Goal: Entertainment & Leisure: Consume media (video, audio)

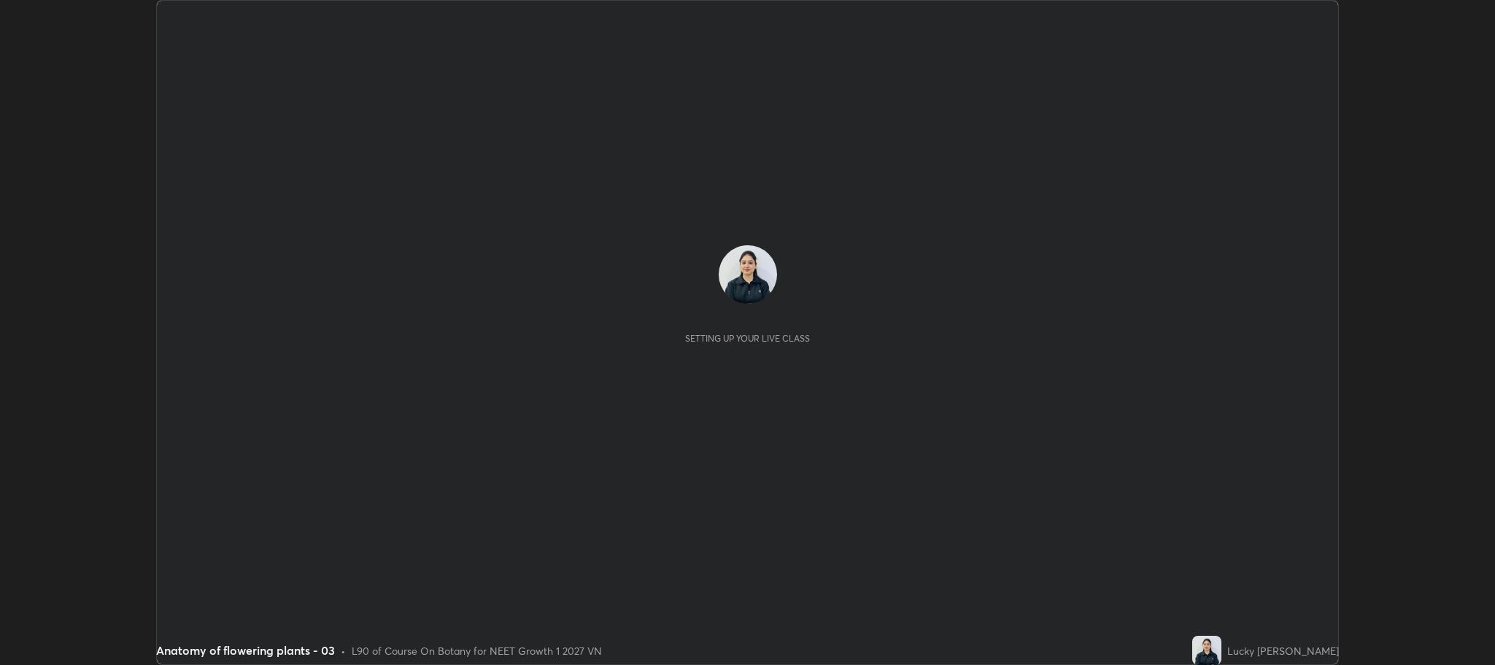
scroll to position [665, 1494]
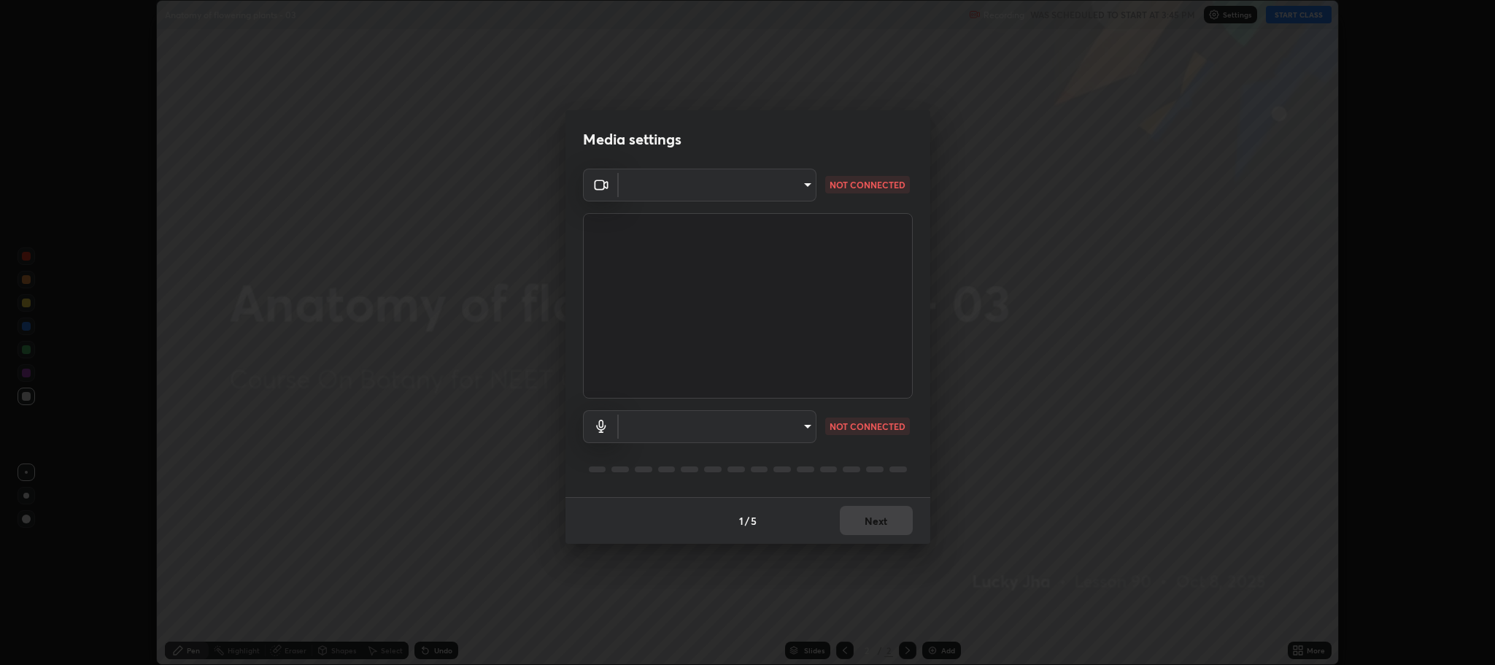
type input "7d5d3c8b8d5eda39410d366f8eb367a364bfae71f89e529543b0394fded3b098"
type input "b32793eec117f22c75bae2fc2a1be2133e89b3cda743c6d921131ee1fe8880a8"
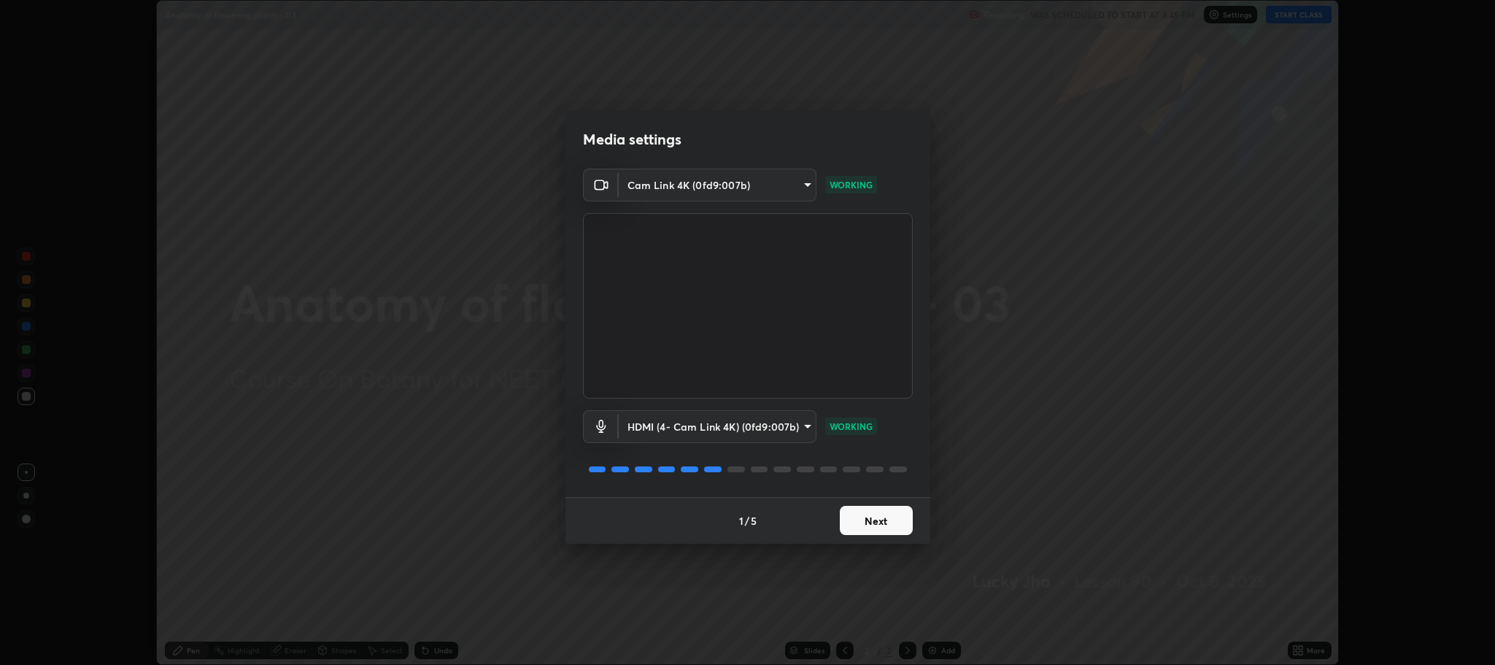
click at [882, 522] on button "Next" at bounding box center [876, 520] width 73 height 29
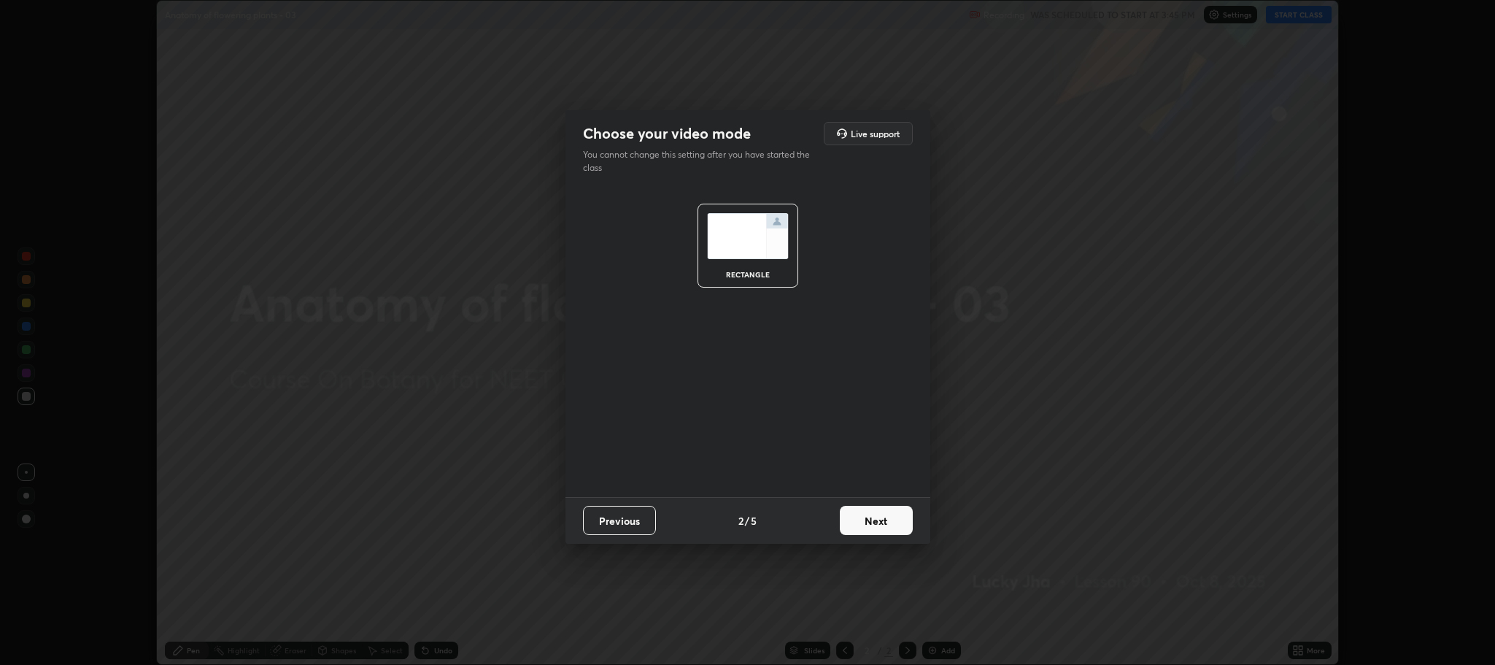
click at [877, 520] on button "Next" at bounding box center [876, 520] width 73 height 29
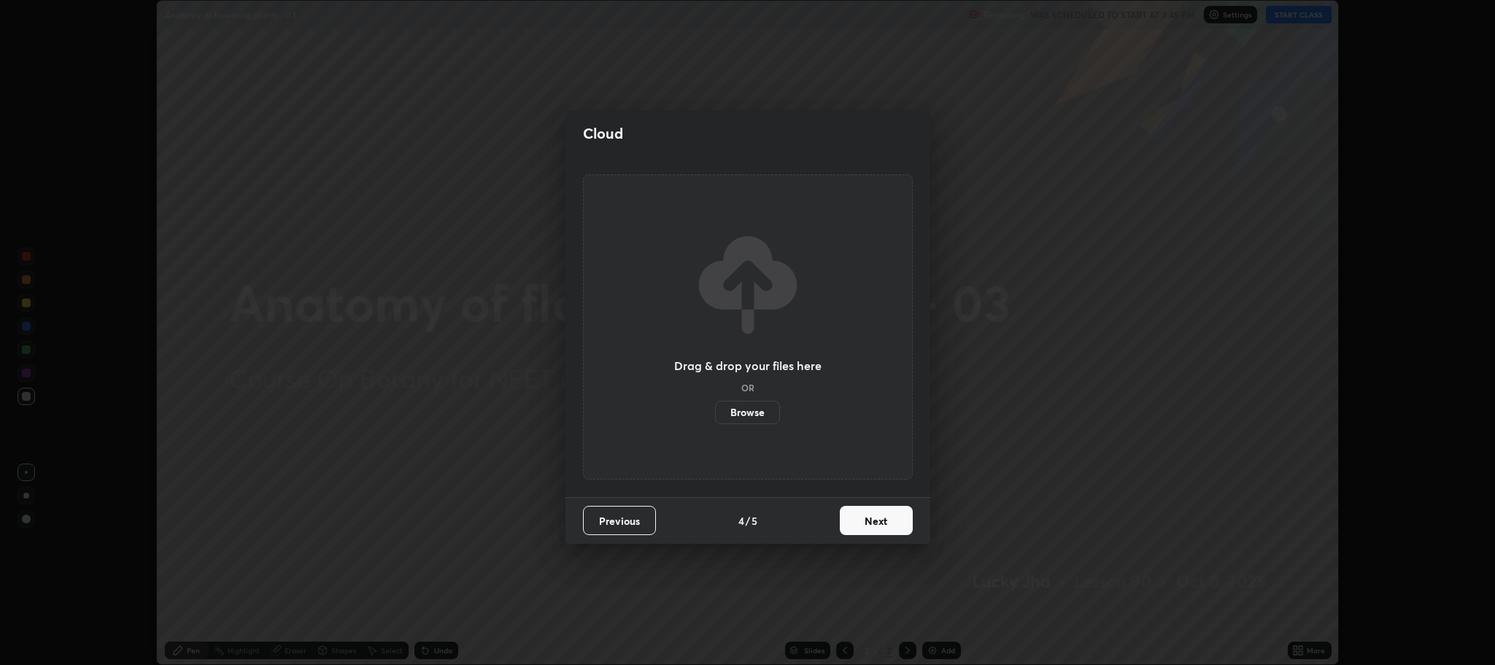
click at [879, 522] on button "Next" at bounding box center [876, 520] width 73 height 29
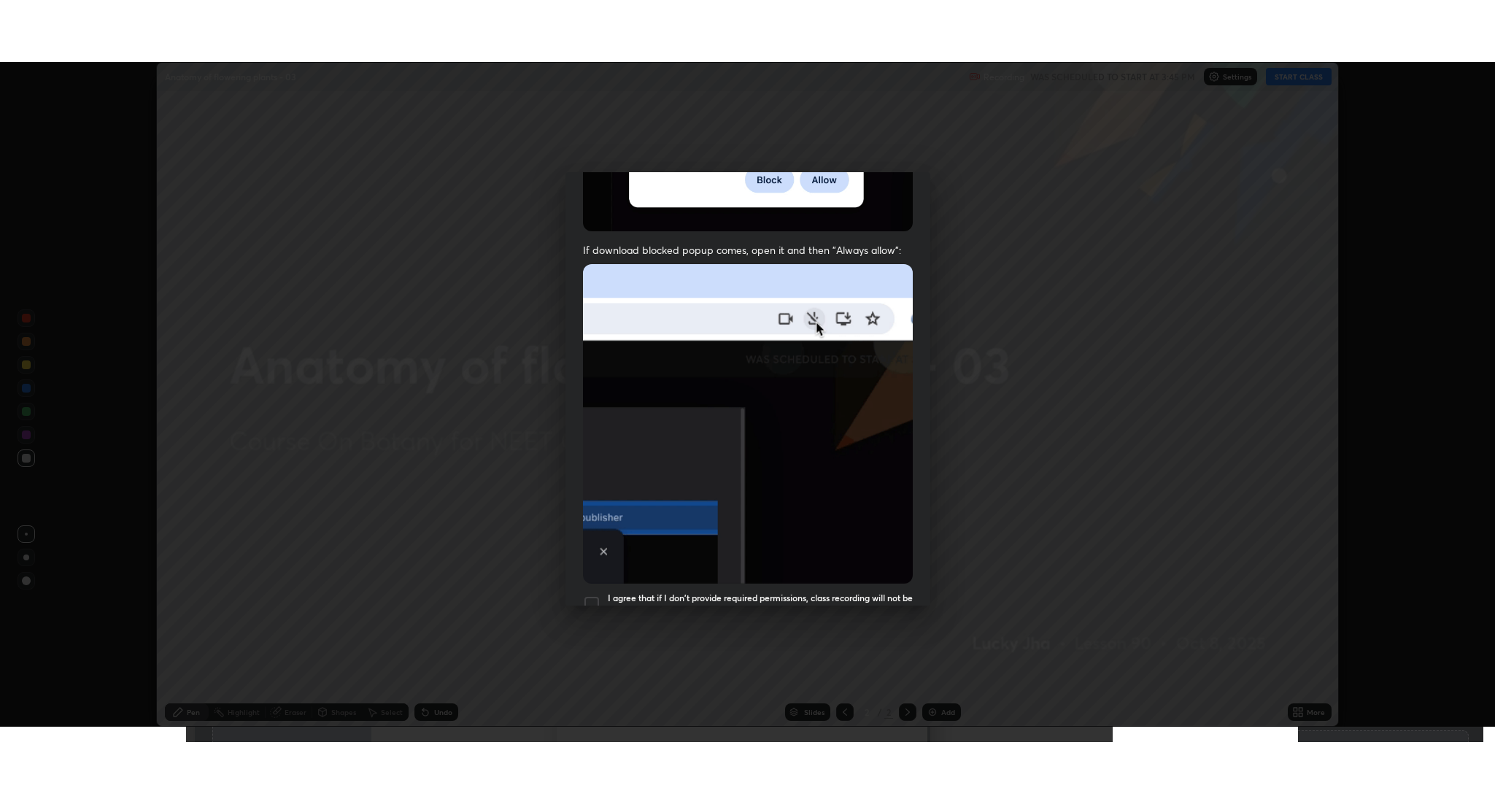
scroll to position [296, 0]
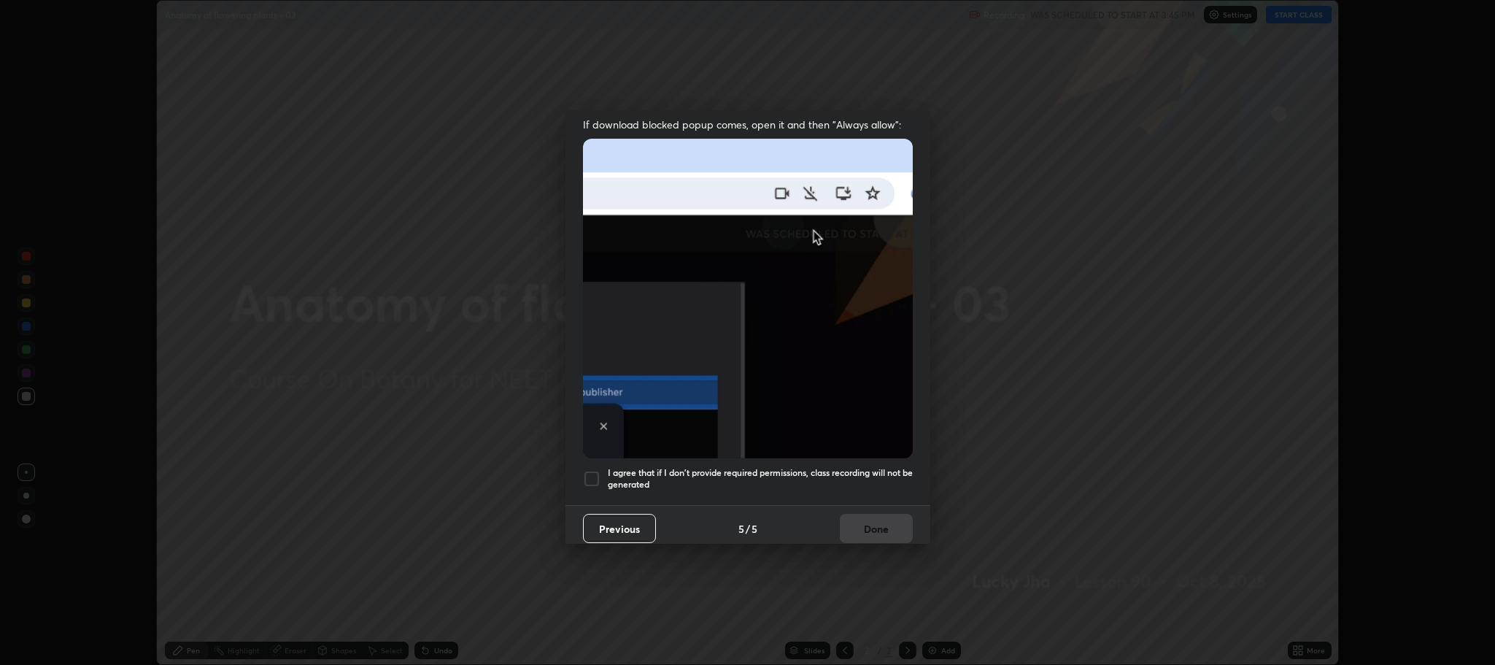
click at [589, 470] on div at bounding box center [592, 479] width 18 height 18
click at [855, 522] on button "Done" at bounding box center [876, 528] width 73 height 29
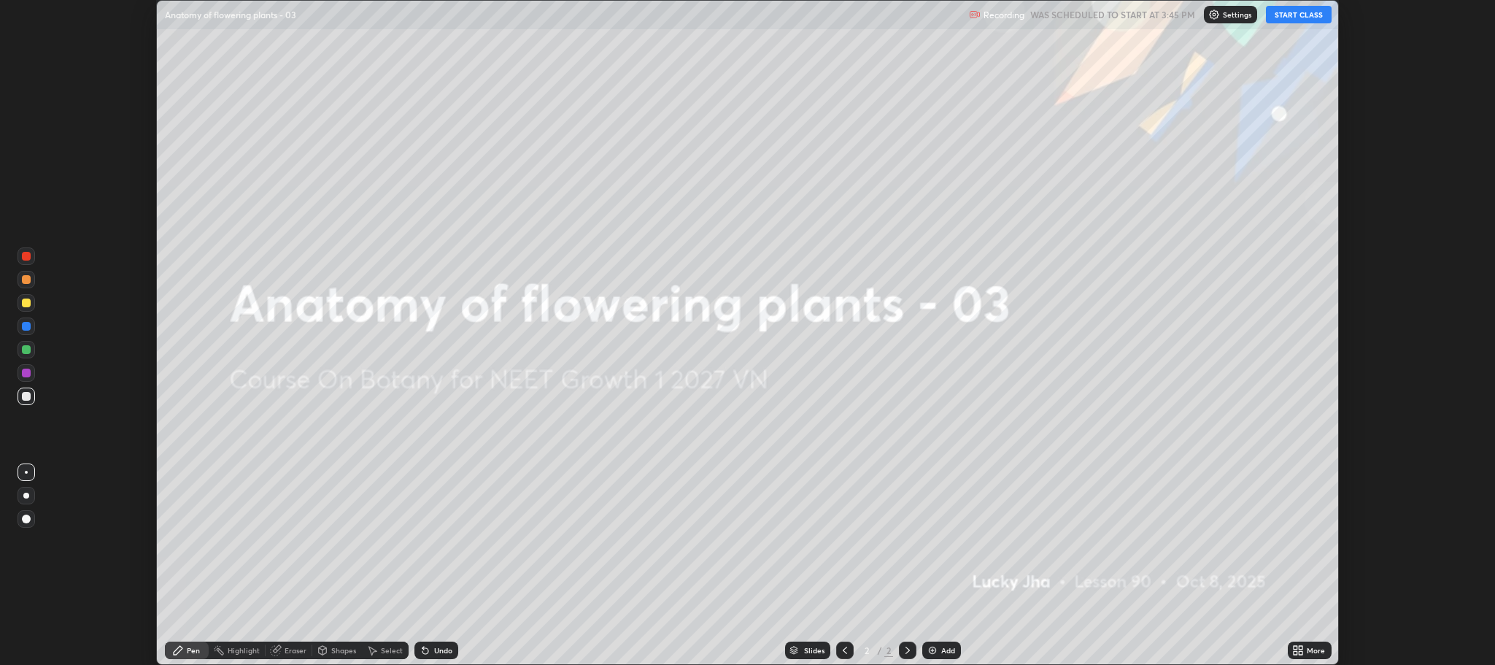
click at [927, 647] on img at bounding box center [933, 650] width 12 height 12
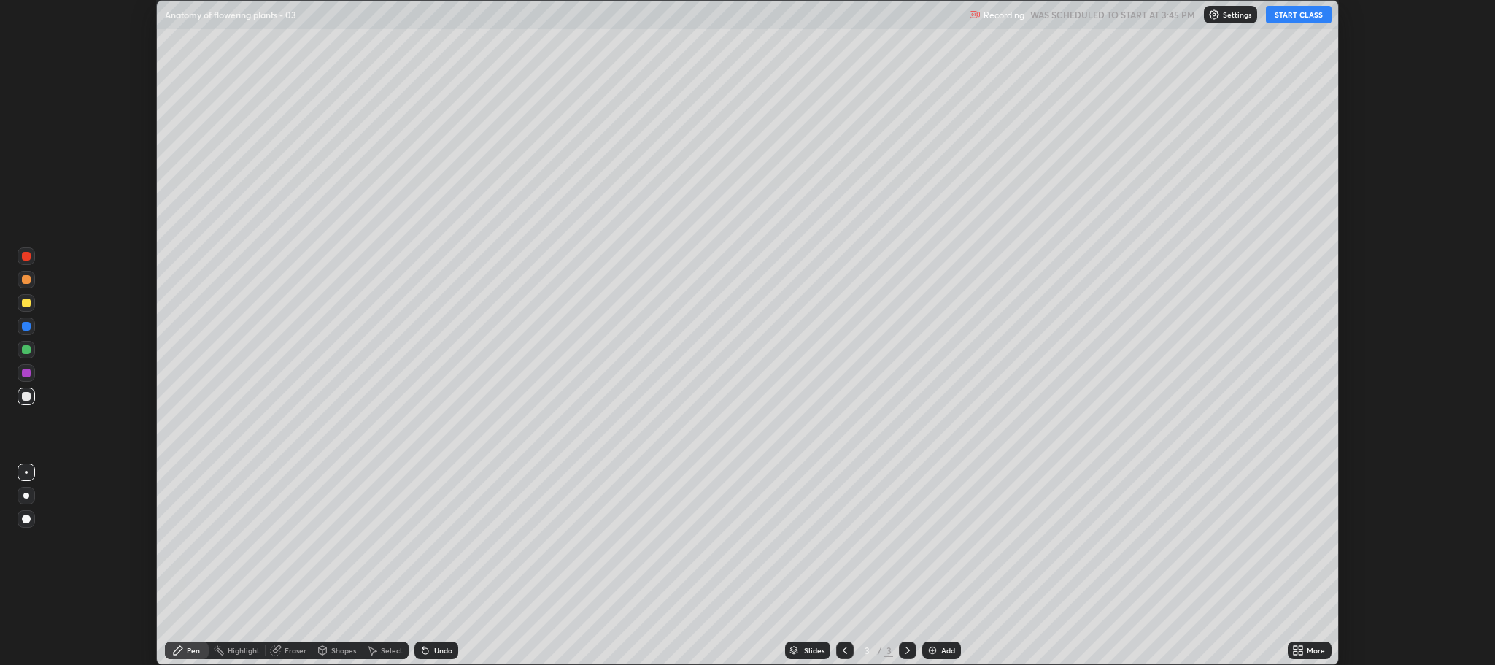
click at [1290, 12] on button "START CLASS" at bounding box center [1299, 15] width 66 height 18
click at [1311, 648] on div "More" at bounding box center [1316, 650] width 18 height 7
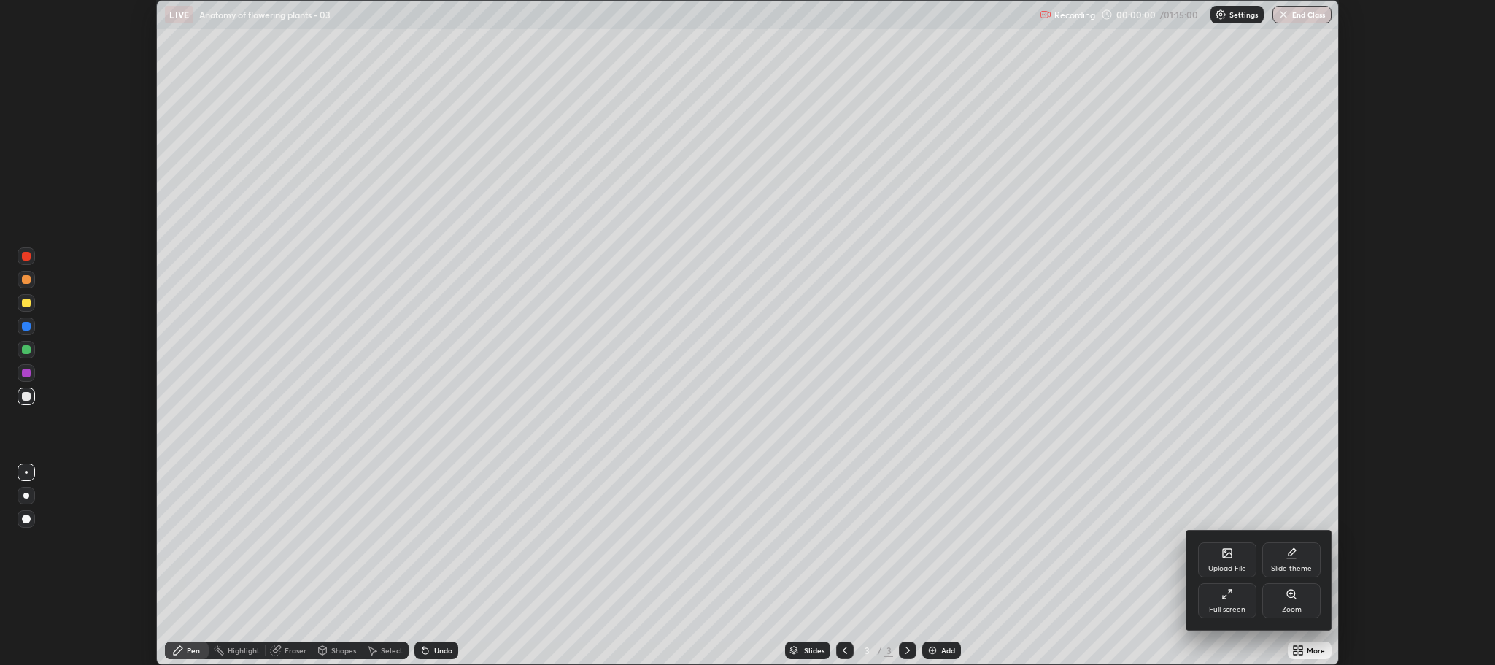
click at [1230, 602] on div "Full screen" at bounding box center [1227, 600] width 58 height 35
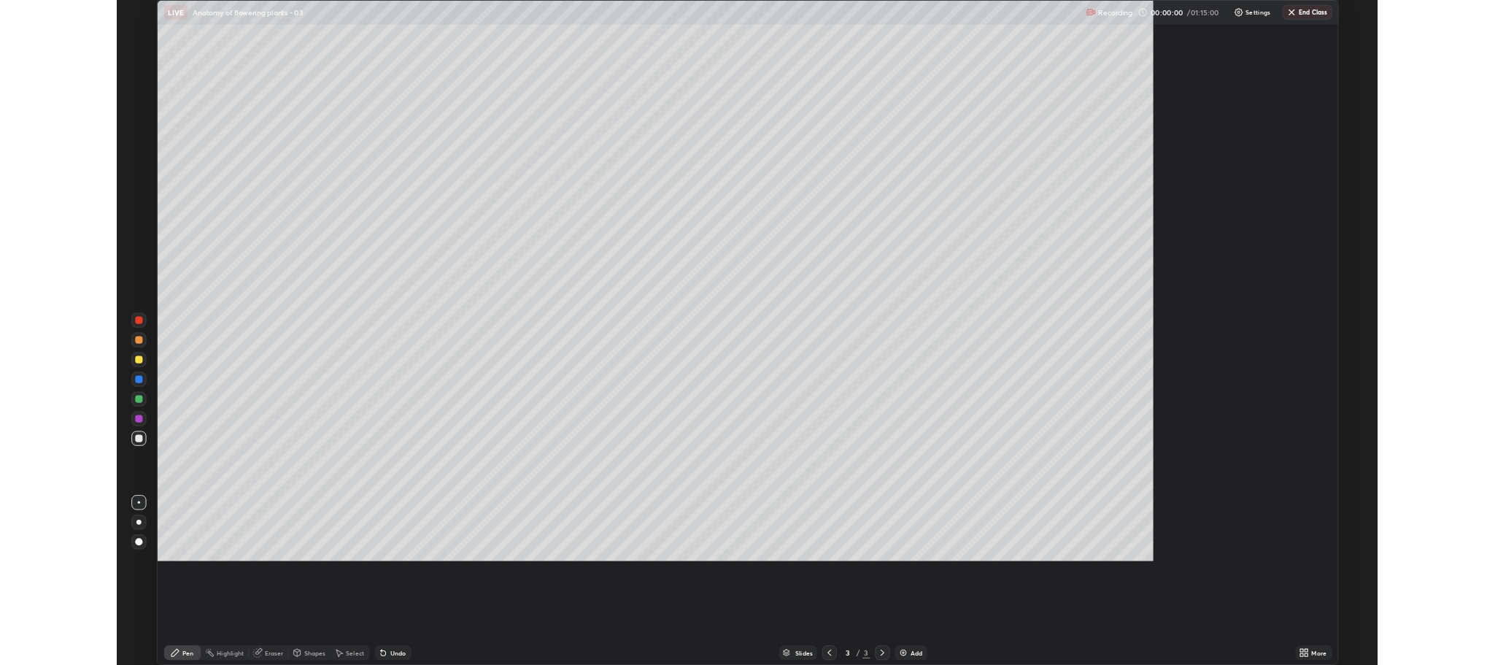
scroll to position [788, 1495]
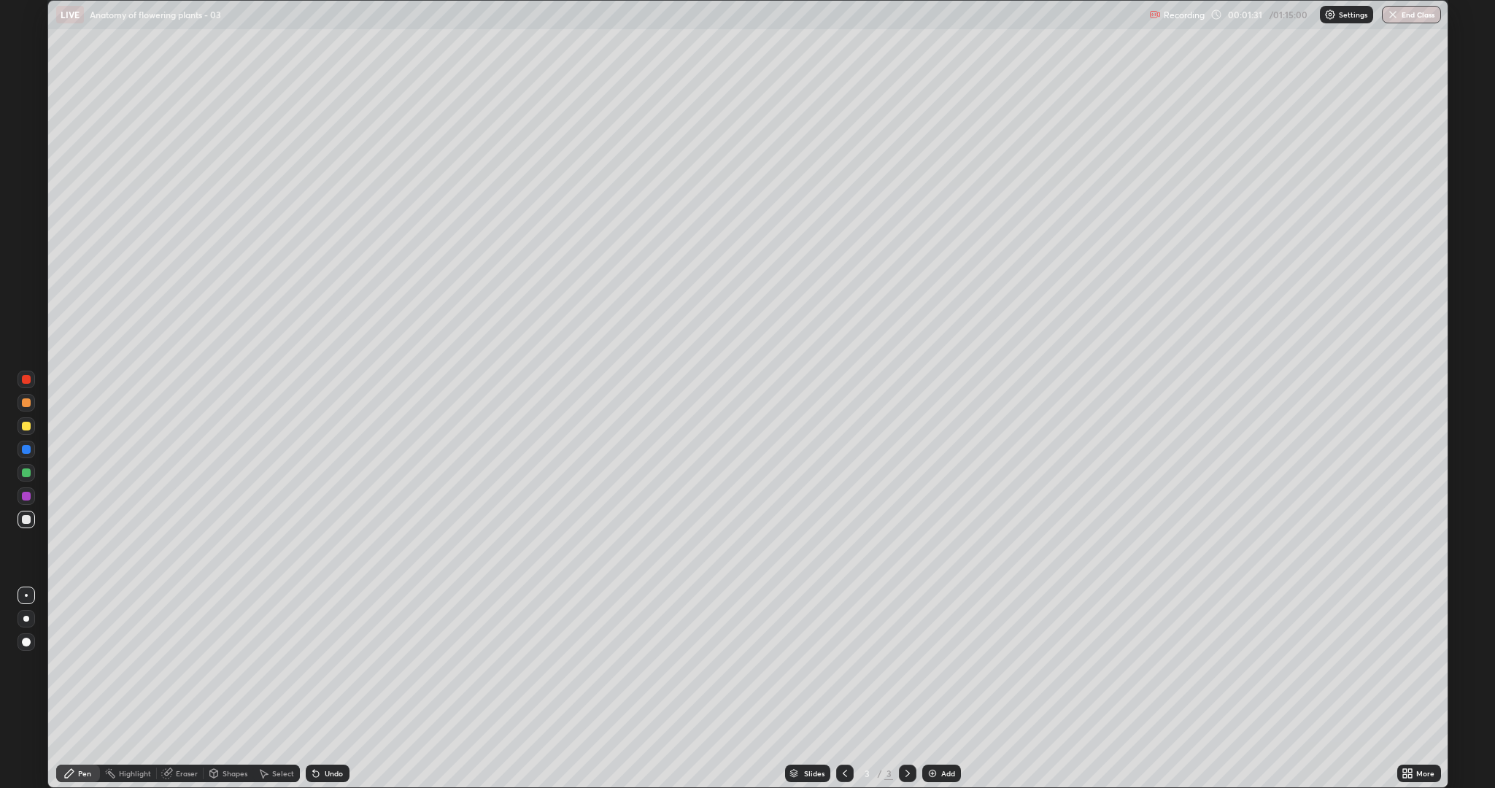
click at [27, 424] on div at bounding box center [26, 426] width 9 height 9
click at [26, 520] on div at bounding box center [26, 519] width 9 height 9
click at [231, 664] on div "Shapes" at bounding box center [235, 773] width 25 height 7
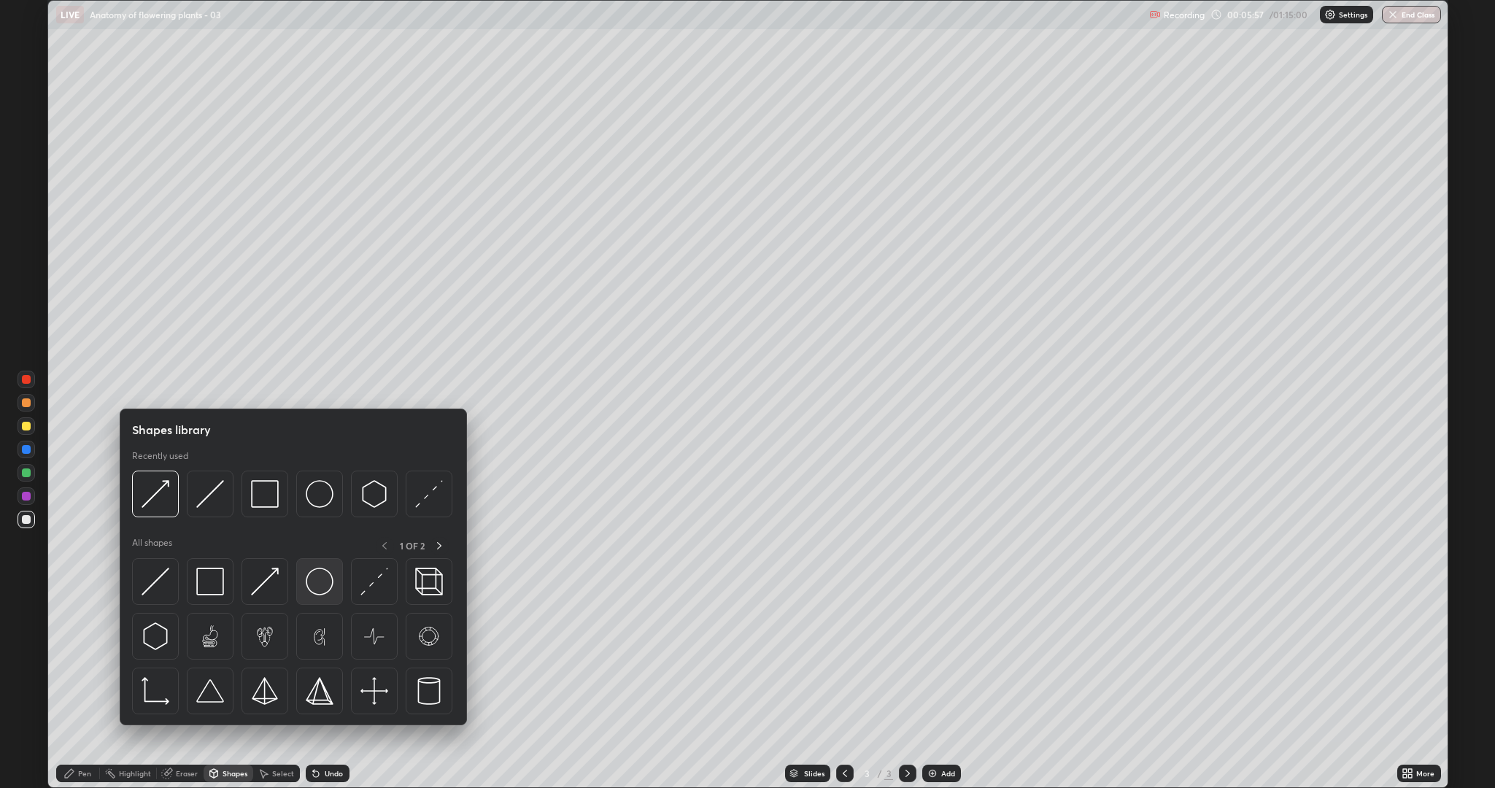
click at [328, 590] on img at bounding box center [320, 582] width 28 height 28
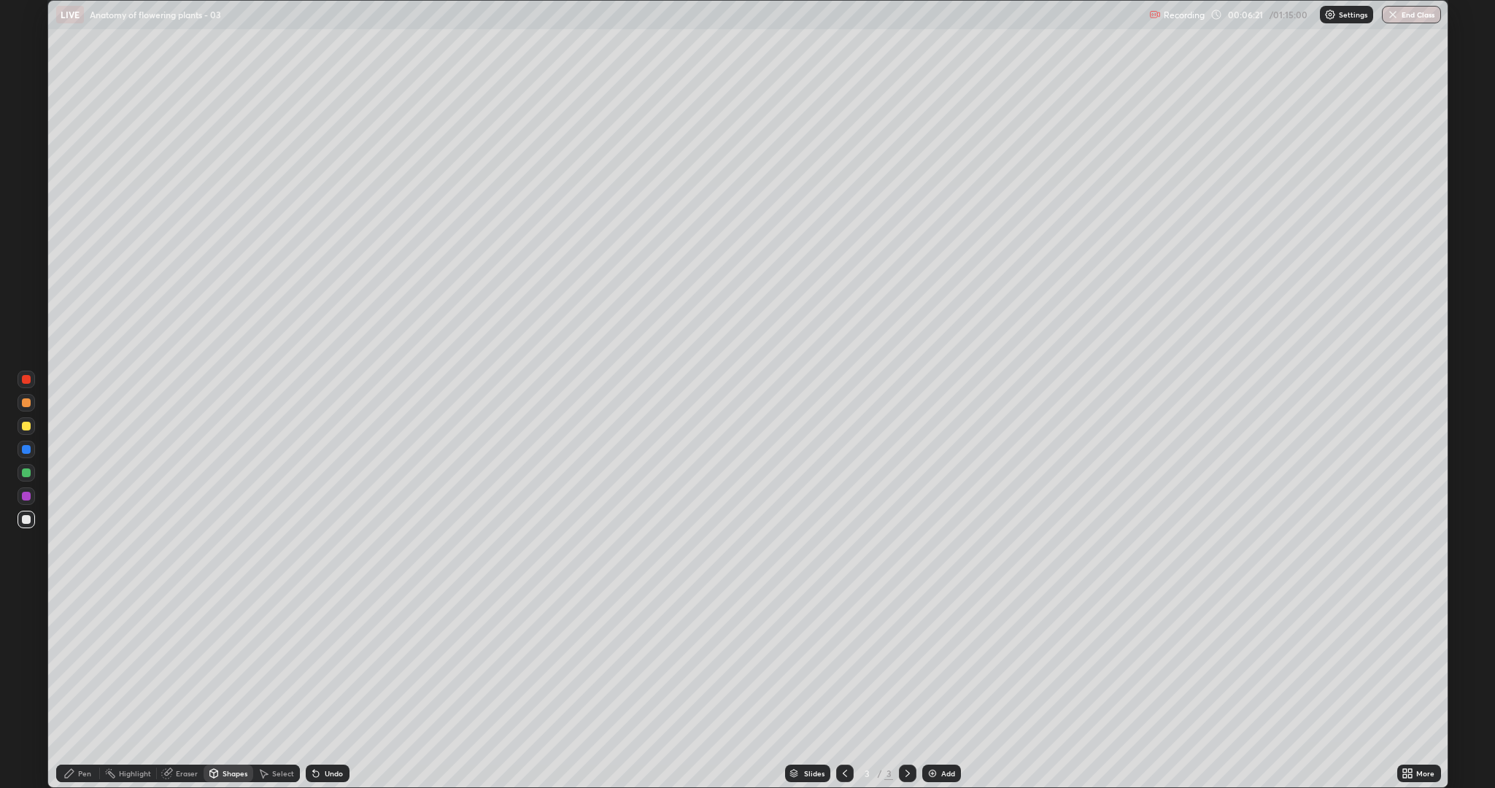
click at [25, 430] on div at bounding box center [26, 426] width 9 height 9
click at [84, 664] on div "Pen" at bounding box center [84, 773] width 13 height 7
click at [24, 521] on div at bounding box center [26, 519] width 9 height 9
click at [171, 664] on icon at bounding box center [167, 774] width 12 height 12
click at [32, 664] on div at bounding box center [27, 724] width 18 height 18
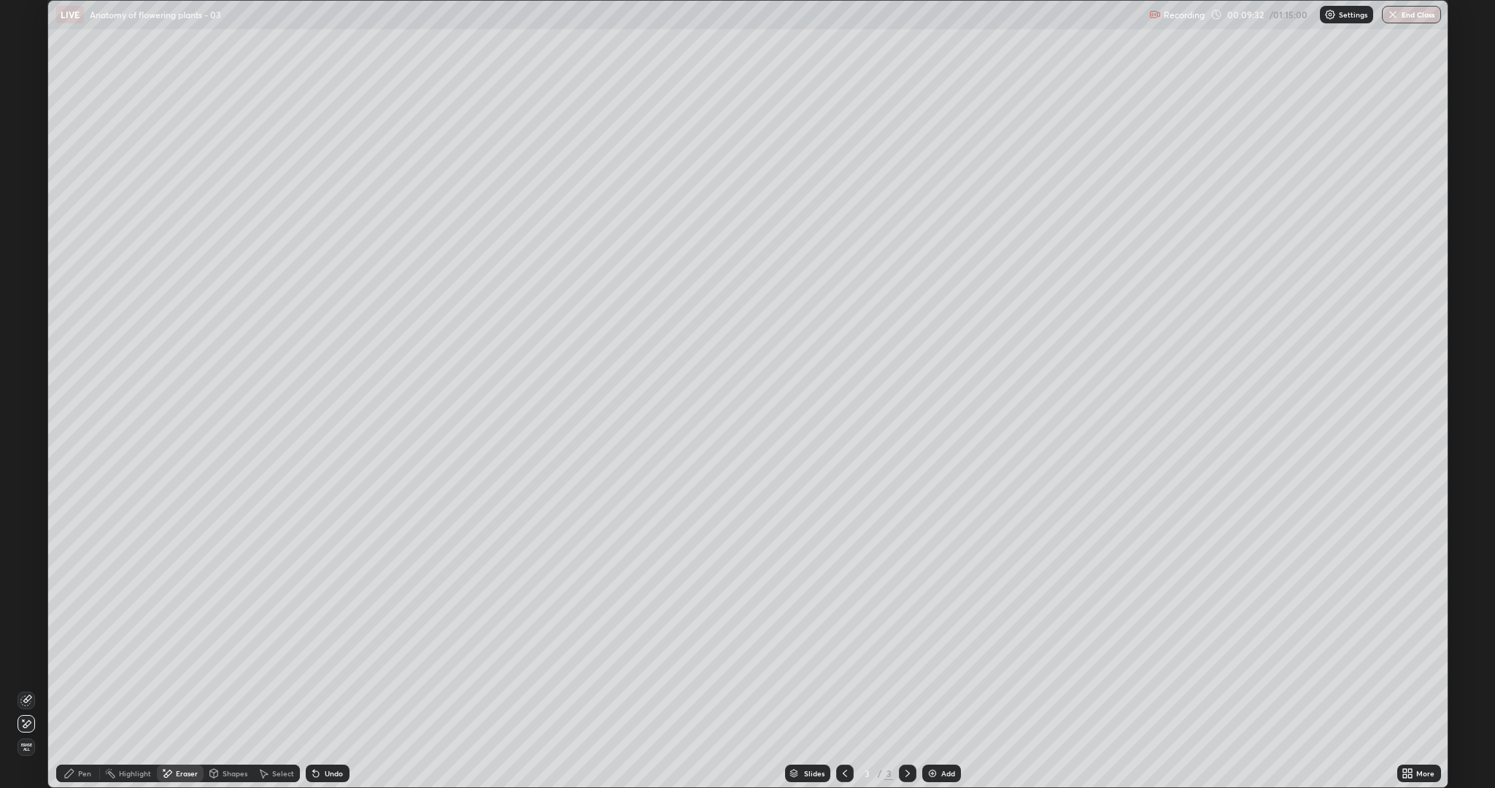
click at [306, 664] on div "Undo" at bounding box center [328, 774] width 44 height 18
click at [85, 664] on div "Pen" at bounding box center [84, 773] width 13 height 7
click at [26, 497] on div at bounding box center [26, 496] width 9 height 9
click at [188, 664] on div "Eraser" at bounding box center [180, 774] width 47 height 18
click at [85, 664] on div "Pen" at bounding box center [84, 773] width 13 height 7
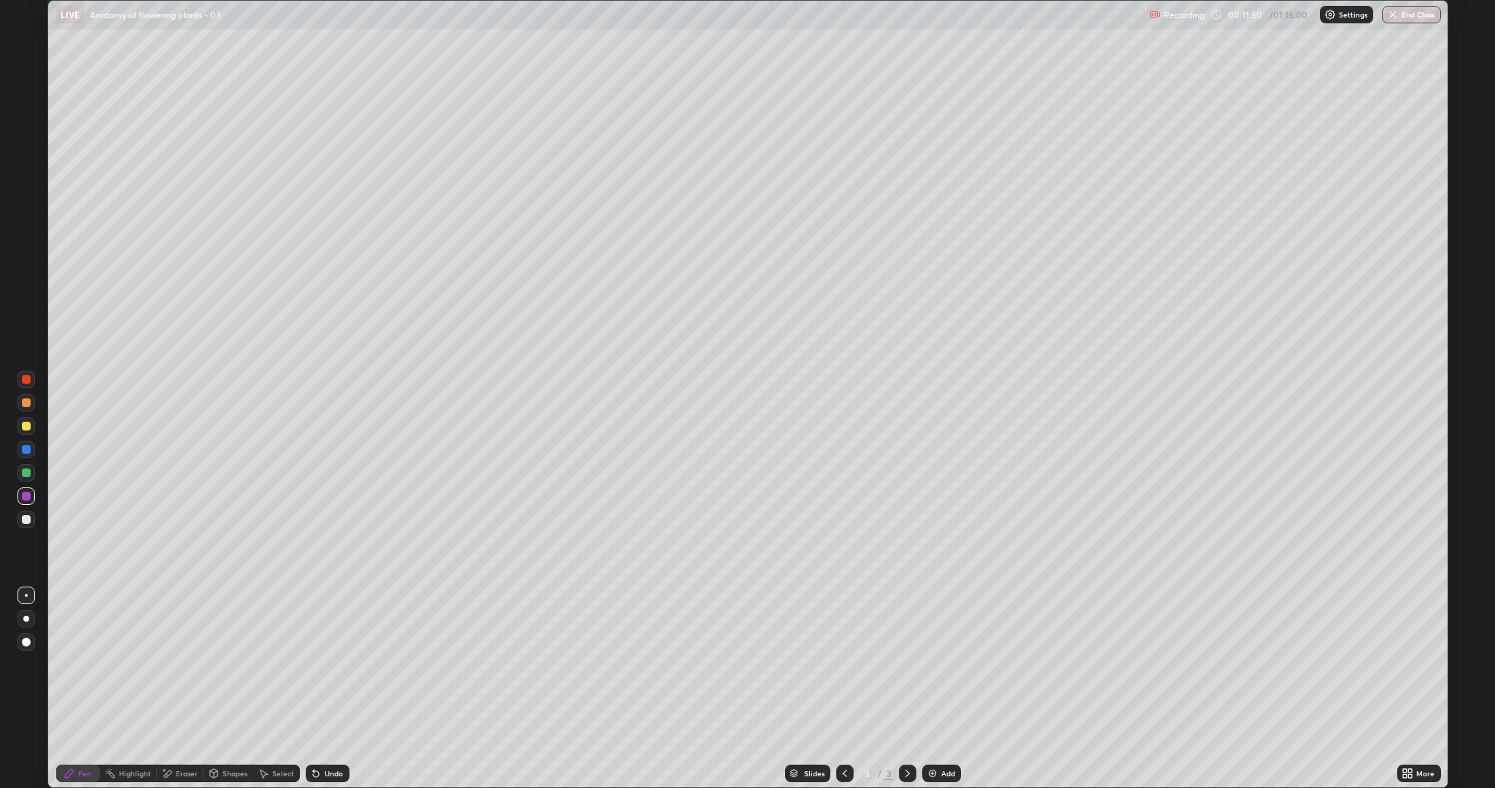
click at [26, 519] on div at bounding box center [26, 519] width 9 height 9
click at [177, 664] on div "Eraser" at bounding box center [187, 773] width 22 height 7
click at [77, 664] on div "Pen" at bounding box center [78, 774] width 44 height 18
click at [234, 664] on div "Shapes" at bounding box center [229, 774] width 50 height 18
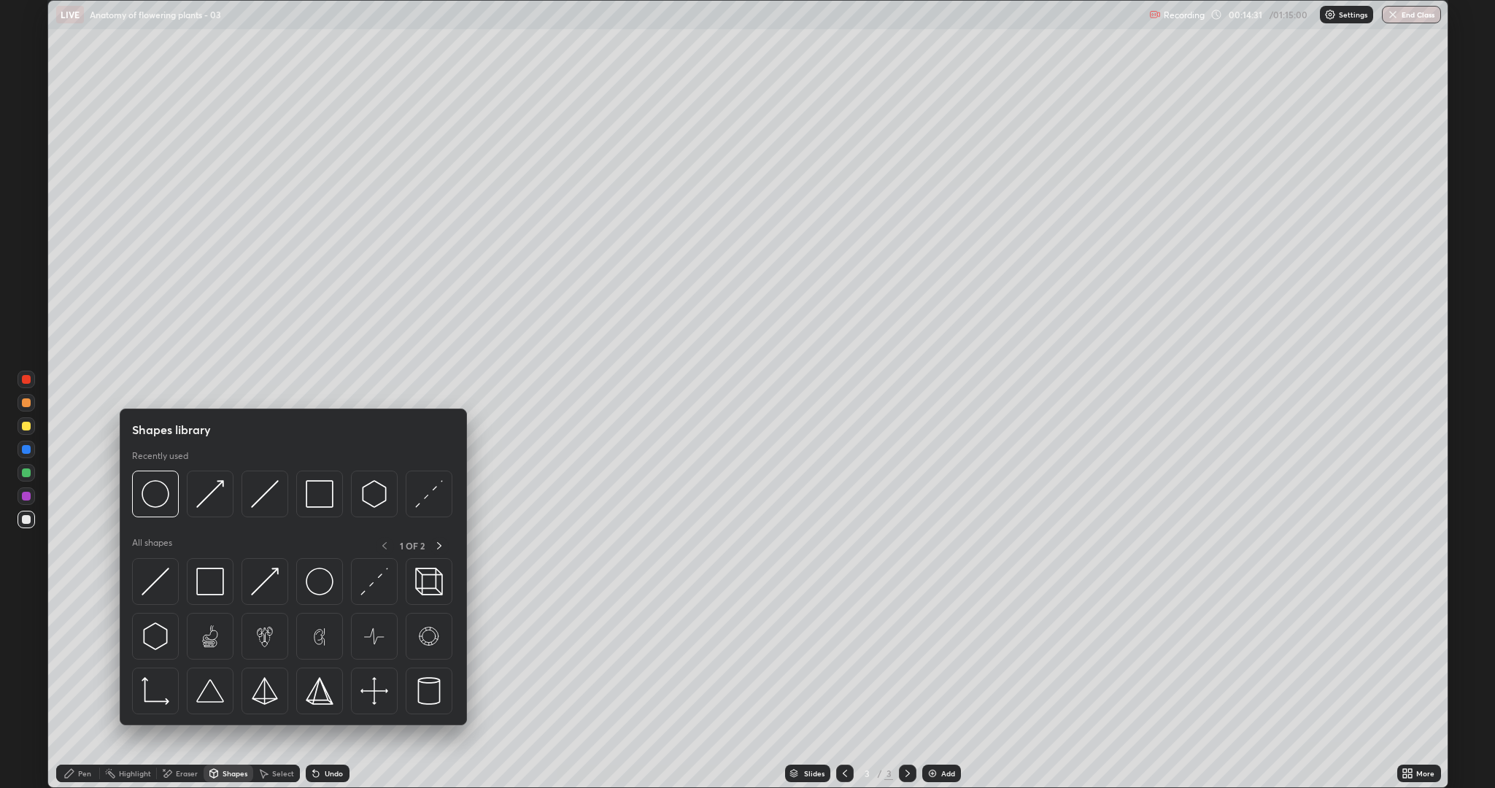
click at [182, 664] on div "Eraser" at bounding box center [187, 773] width 22 height 7
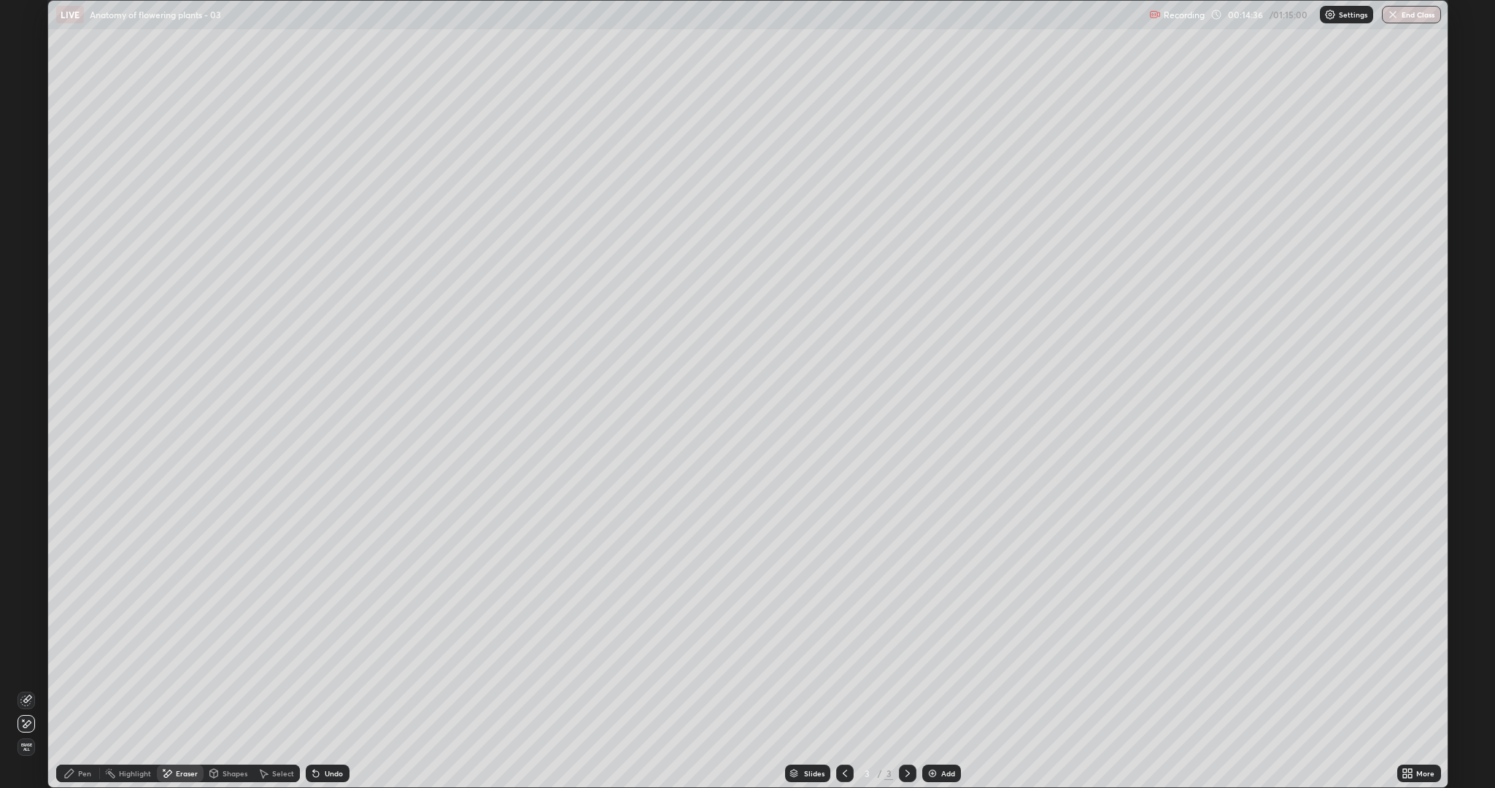
click at [84, 664] on div "Pen" at bounding box center [84, 773] width 13 height 7
click at [178, 664] on div "Eraser" at bounding box center [187, 773] width 22 height 7
click at [69, 664] on icon at bounding box center [69, 773] width 9 height 9
click at [31, 425] on div at bounding box center [27, 426] width 18 height 18
click at [28, 515] on div at bounding box center [26, 519] width 9 height 9
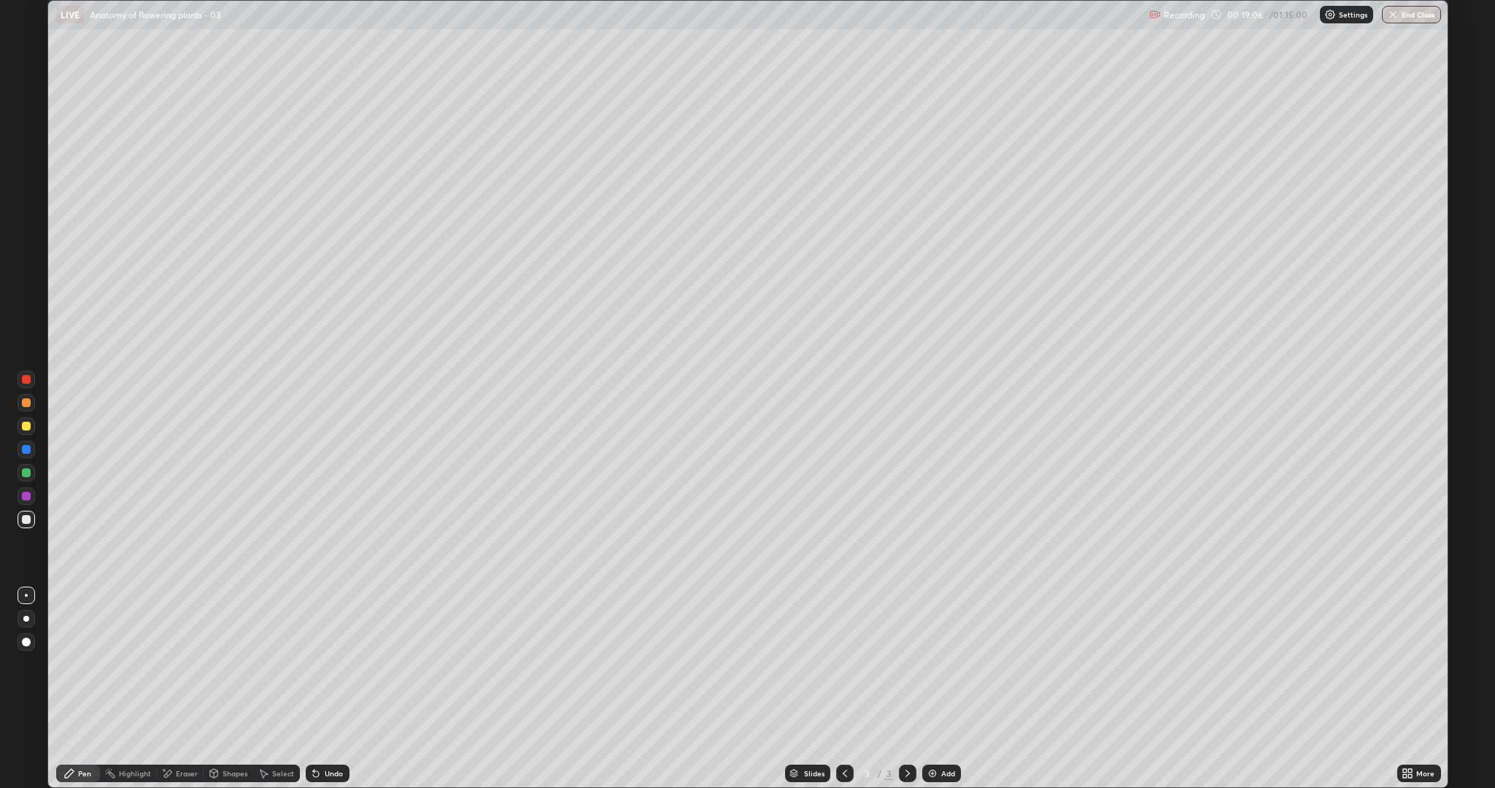
click at [330, 664] on div "Undo" at bounding box center [334, 773] width 18 height 7
click at [318, 664] on icon at bounding box center [316, 774] width 12 height 12
click at [313, 664] on icon at bounding box center [313, 770] width 1 height 1
click at [317, 664] on icon at bounding box center [316, 774] width 12 height 12
click at [26, 473] on div at bounding box center [26, 472] width 9 height 9
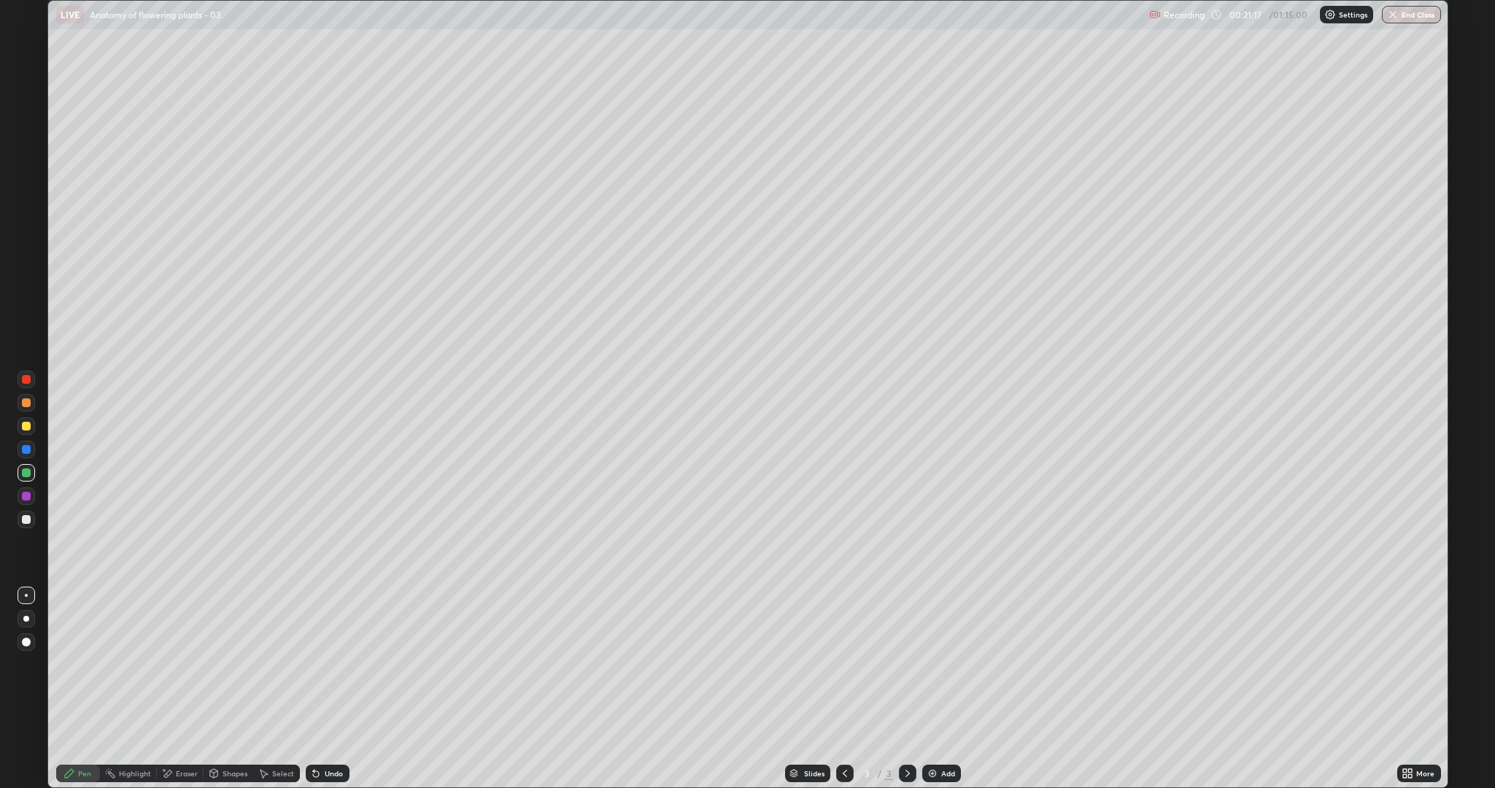
click at [320, 664] on icon at bounding box center [316, 774] width 12 height 12
click at [27, 520] on div at bounding box center [26, 519] width 9 height 9
click at [24, 426] on div at bounding box center [26, 426] width 9 height 9
click at [320, 664] on icon at bounding box center [316, 774] width 12 height 12
click at [25, 524] on div at bounding box center [27, 520] width 18 height 18
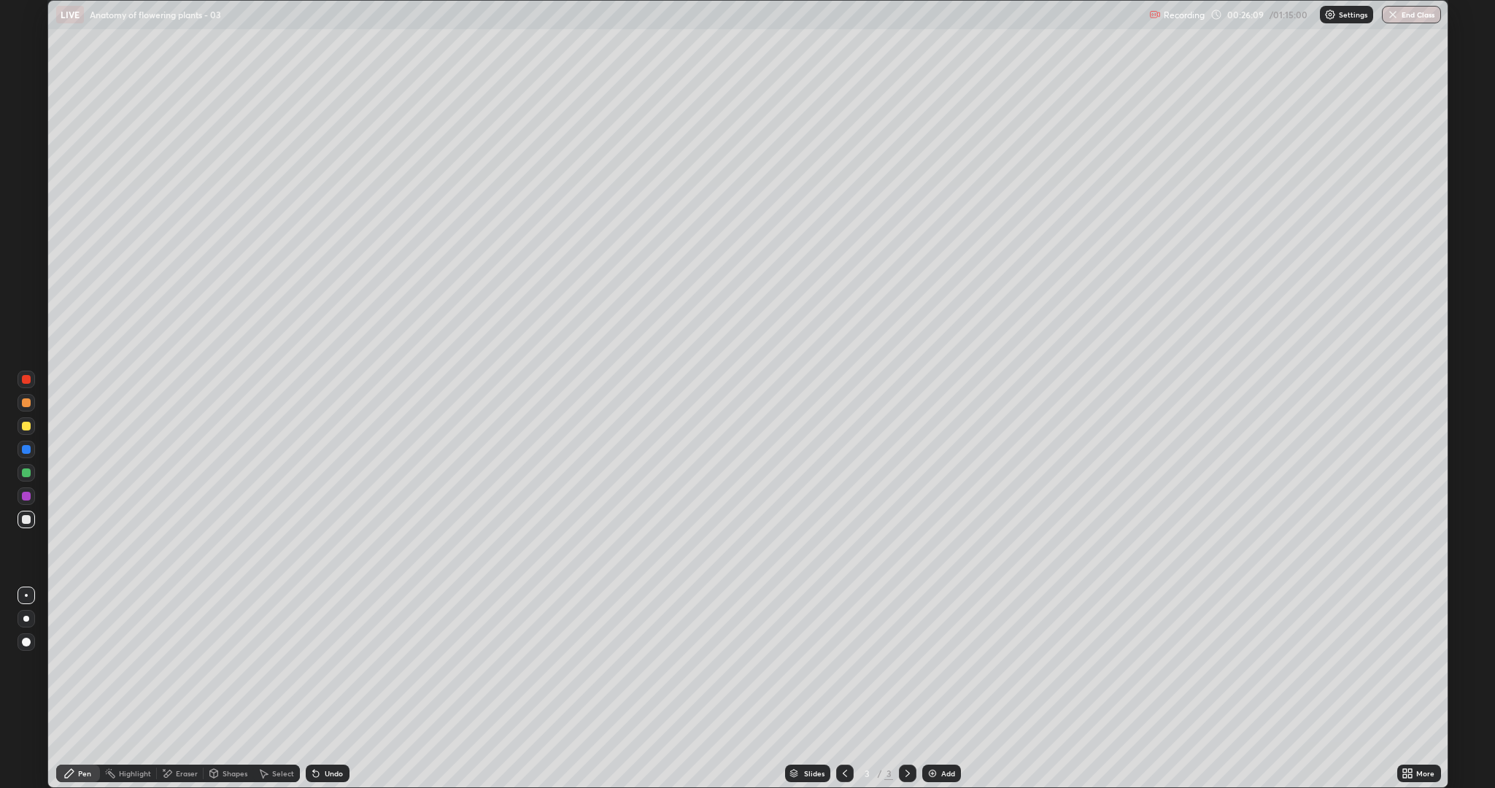
click at [331, 664] on div "Undo" at bounding box center [334, 773] width 18 height 7
click at [331, 664] on div "Undo" at bounding box center [328, 774] width 44 height 18
click at [333, 664] on div "Undo" at bounding box center [334, 773] width 18 height 7
click at [29, 428] on div at bounding box center [26, 426] width 9 height 9
click at [341, 664] on div "Undo" at bounding box center [334, 773] width 18 height 7
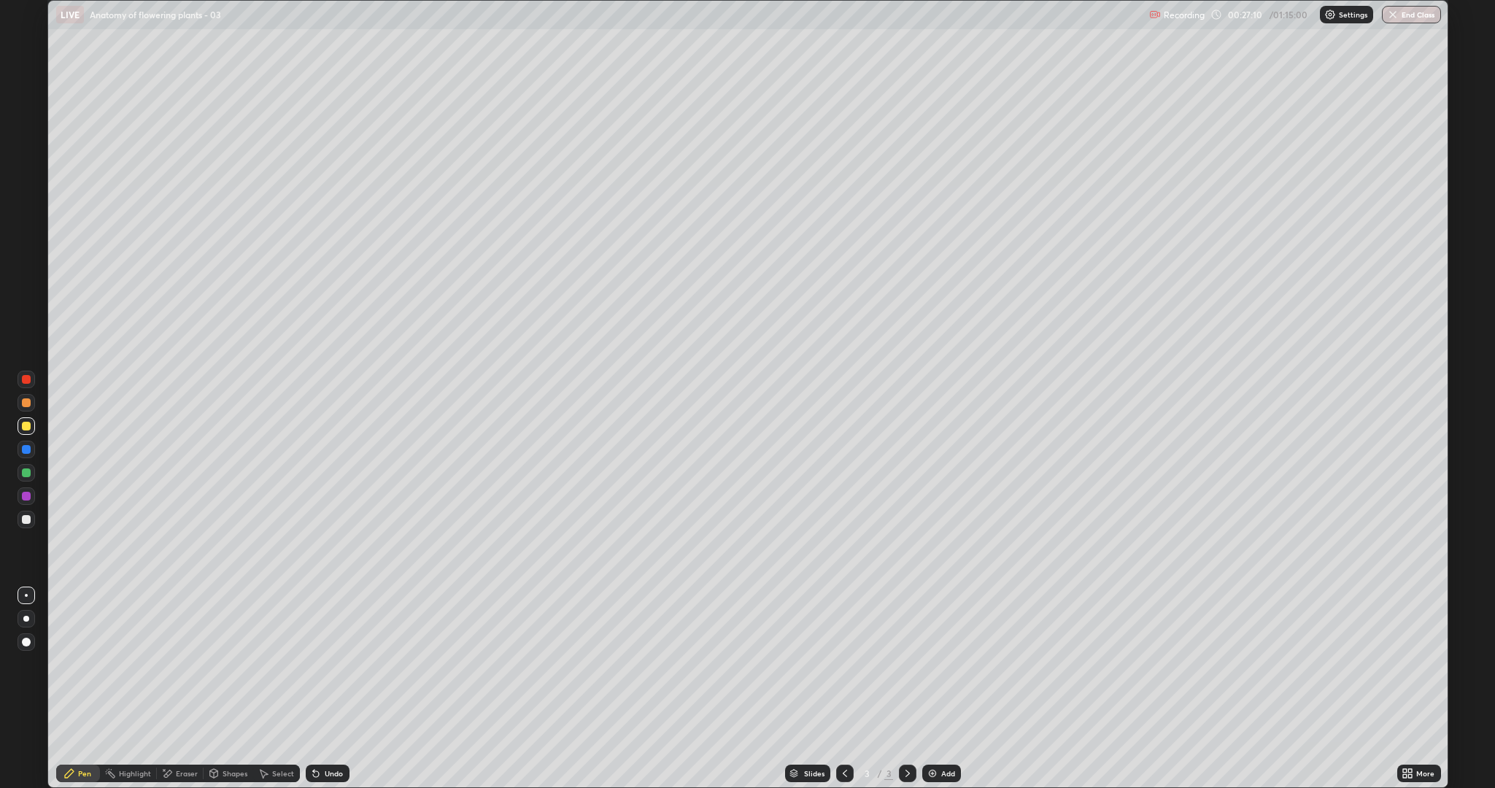
click at [340, 664] on div "Undo" at bounding box center [328, 774] width 44 height 18
click at [930, 664] on img at bounding box center [933, 774] width 12 height 12
click at [27, 518] on div at bounding box center [26, 519] width 9 height 9
click at [226, 664] on div "Shapes" at bounding box center [235, 773] width 25 height 7
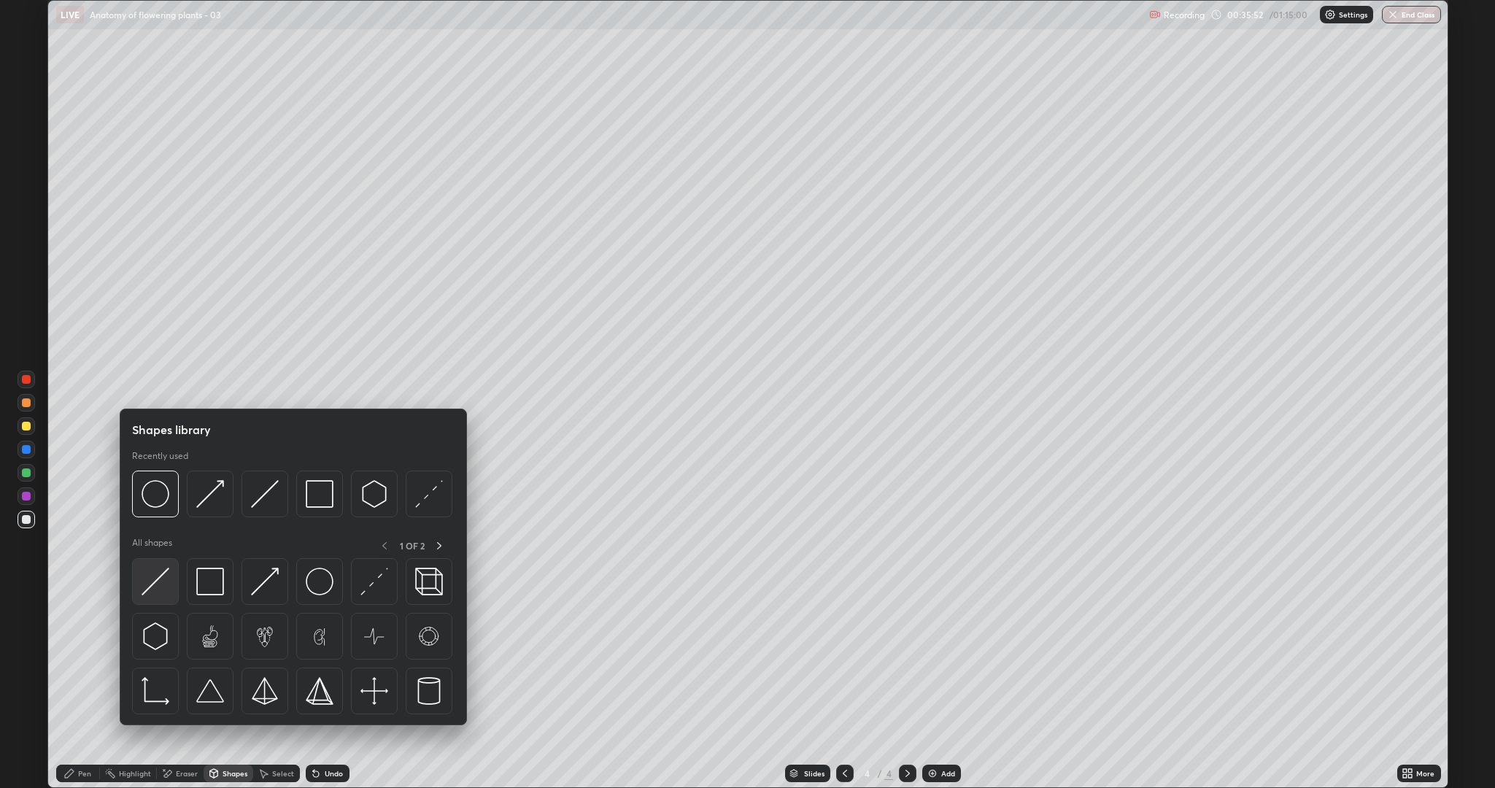
click at [158, 577] on img at bounding box center [156, 582] width 28 height 28
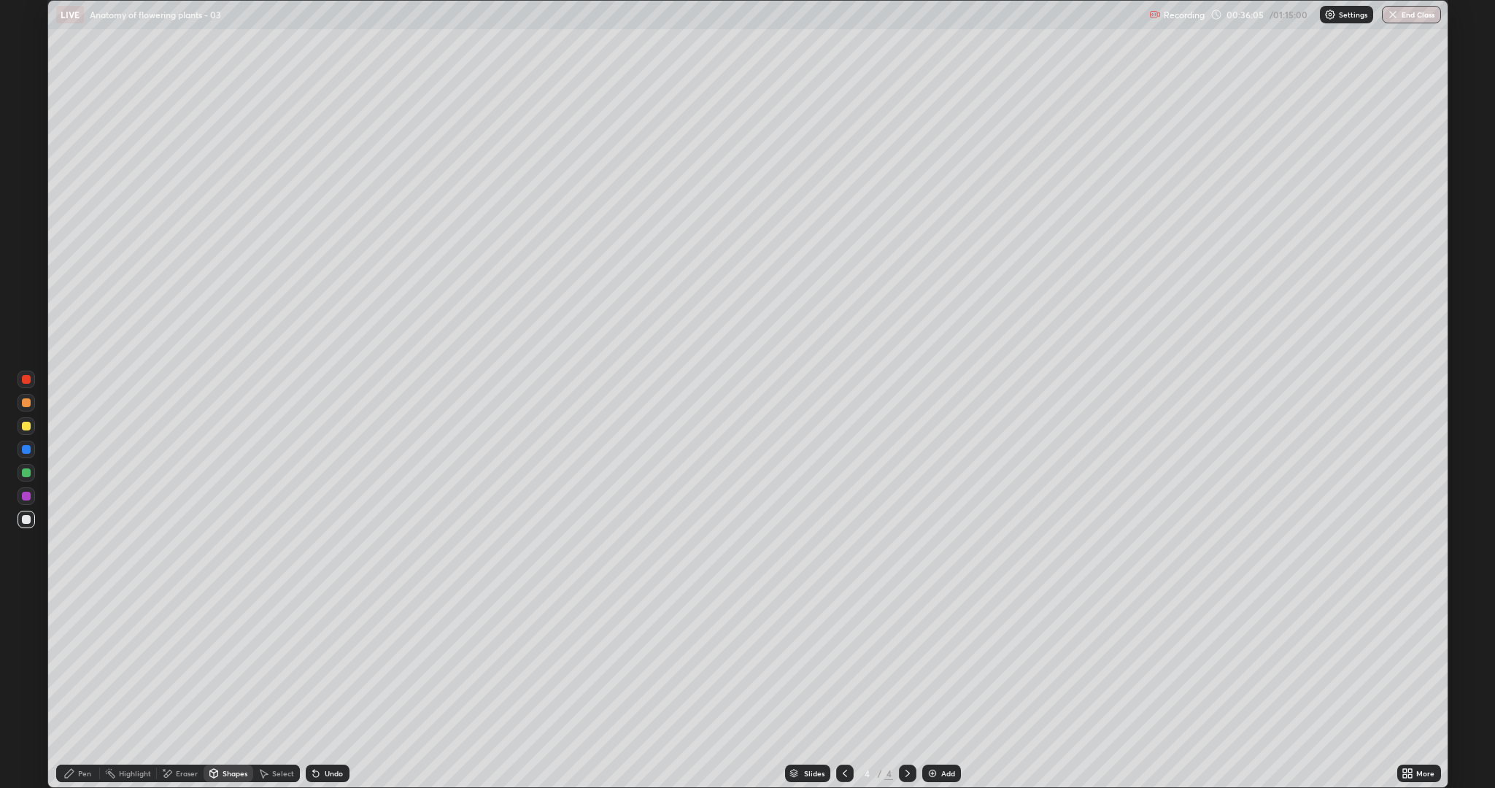
click at [69, 664] on icon at bounding box center [69, 773] width 9 height 9
click at [228, 664] on div "Shapes" at bounding box center [235, 773] width 25 height 7
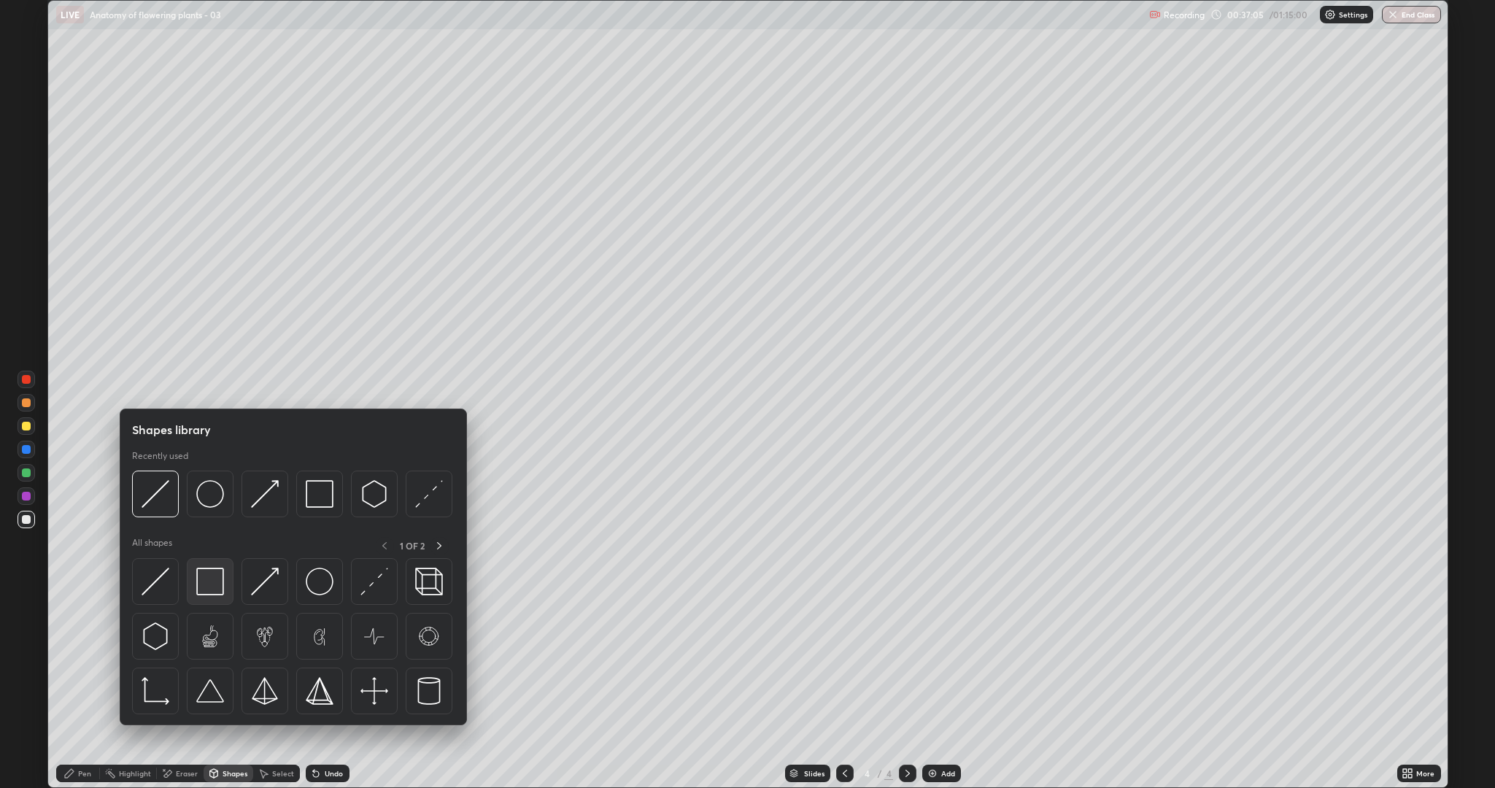
click at [201, 578] on img at bounding box center [210, 582] width 28 height 28
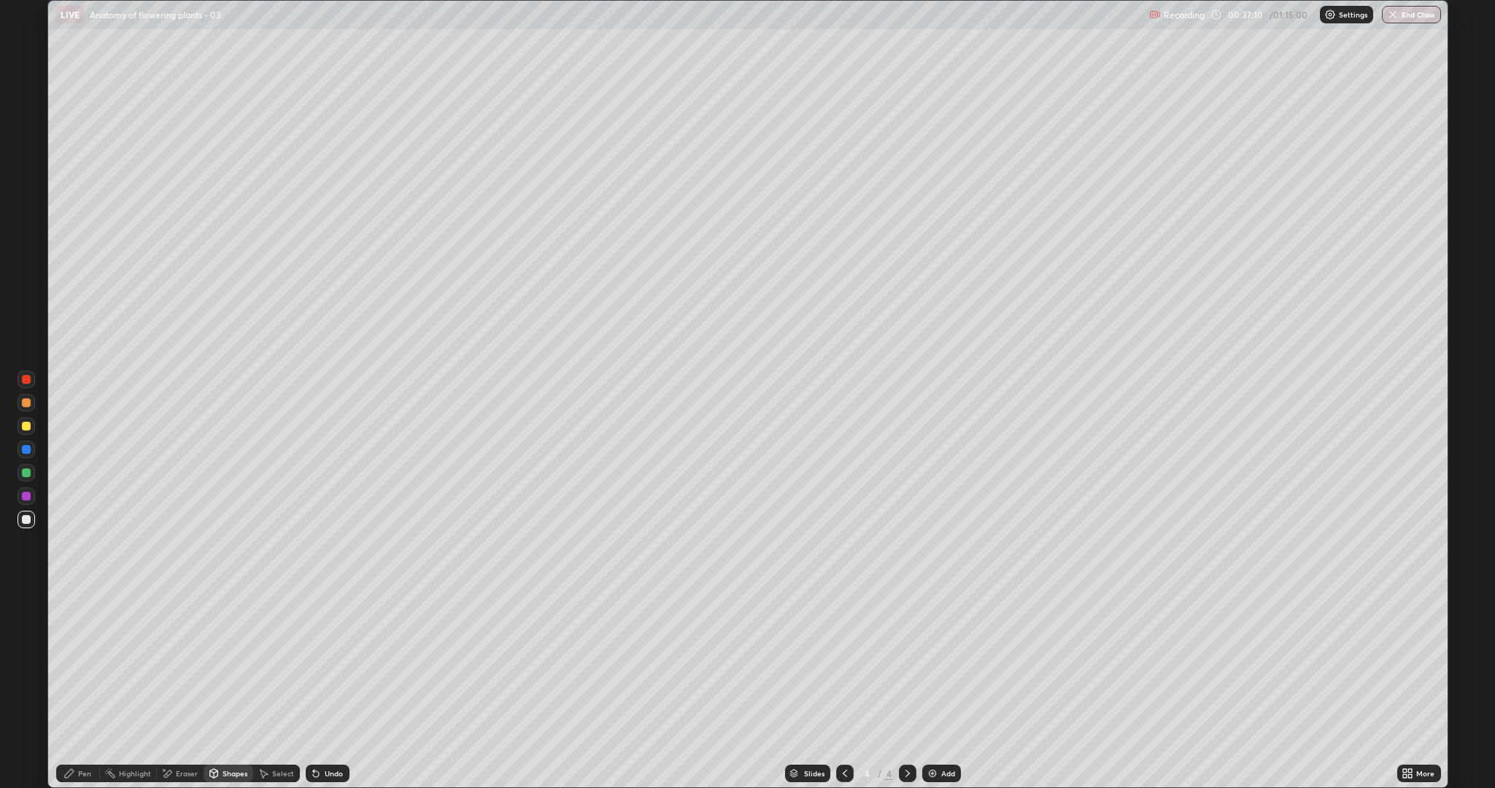
click at [77, 664] on div "Pen" at bounding box center [78, 774] width 44 height 18
click at [223, 664] on div "Shapes" at bounding box center [235, 773] width 25 height 7
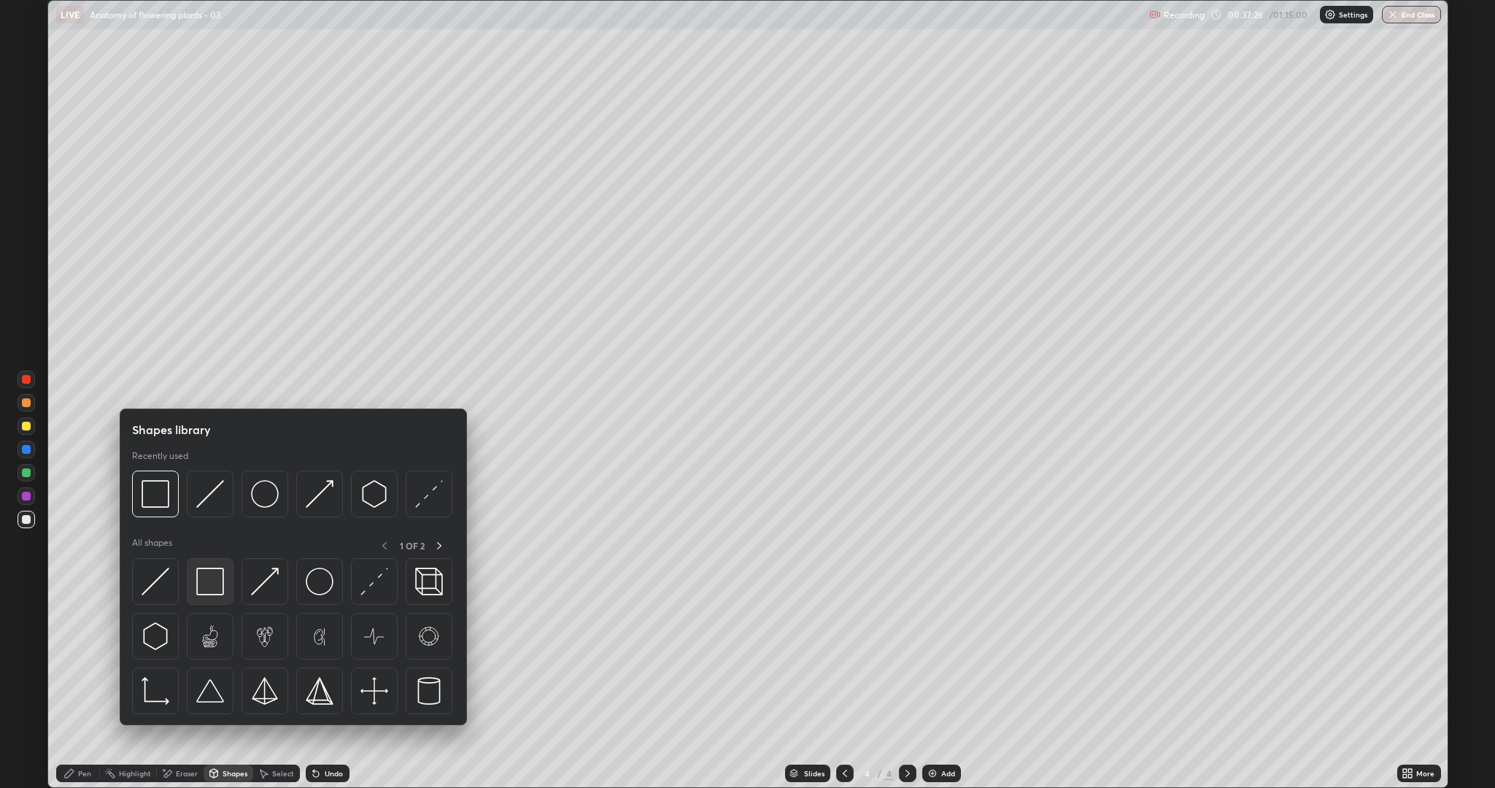
click at [220, 587] on img at bounding box center [210, 582] width 28 height 28
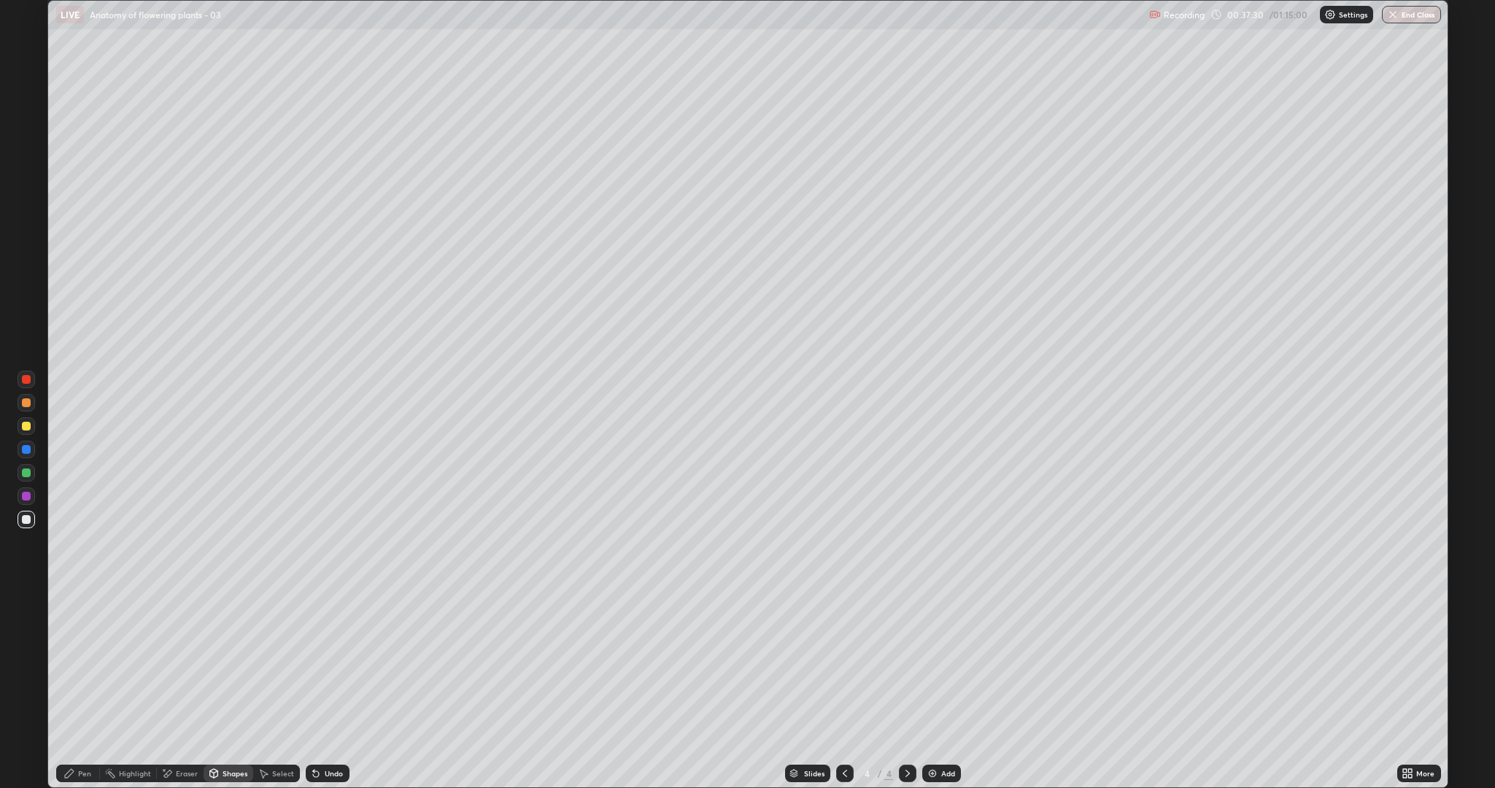
click at [84, 664] on div "Pen" at bounding box center [84, 773] width 13 height 7
click at [25, 426] on div at bounding box center [26, 426] width 9 height 9
click at [335, 664] on div "Undo" at bounding box center [328, 774] width 44 height 18
click at [332, 664] on div "Undo" at bounding box center [334, 773] width 18 height 7
click at [325, 664] on div "Undo" at bounding box center [334, 773] width 18 height 7
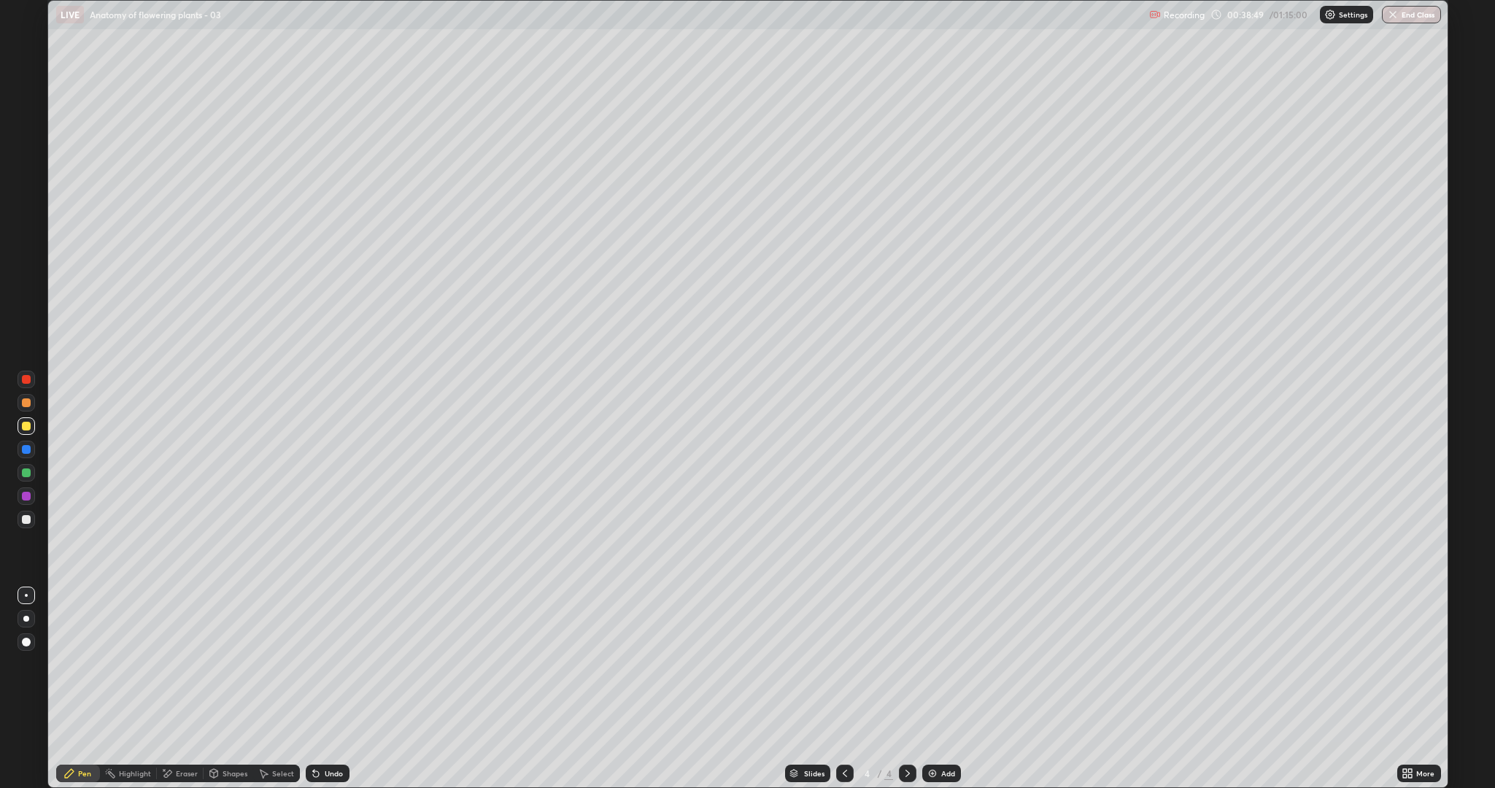
click at [314, 664] on icon at bounding box center [316, 774] width 6 height 6
click at [313, 664] on icon at bounding box center [313, 770] width 1 height 1
click at [314, 664] on icon at bounding box center [316, 774] width 6 height 6
click at [26, 519] on div at bounding box center [26, 519] width 9 height 9
click at [26, 425] on div at bounding box center [26, 426] width 9 height 9
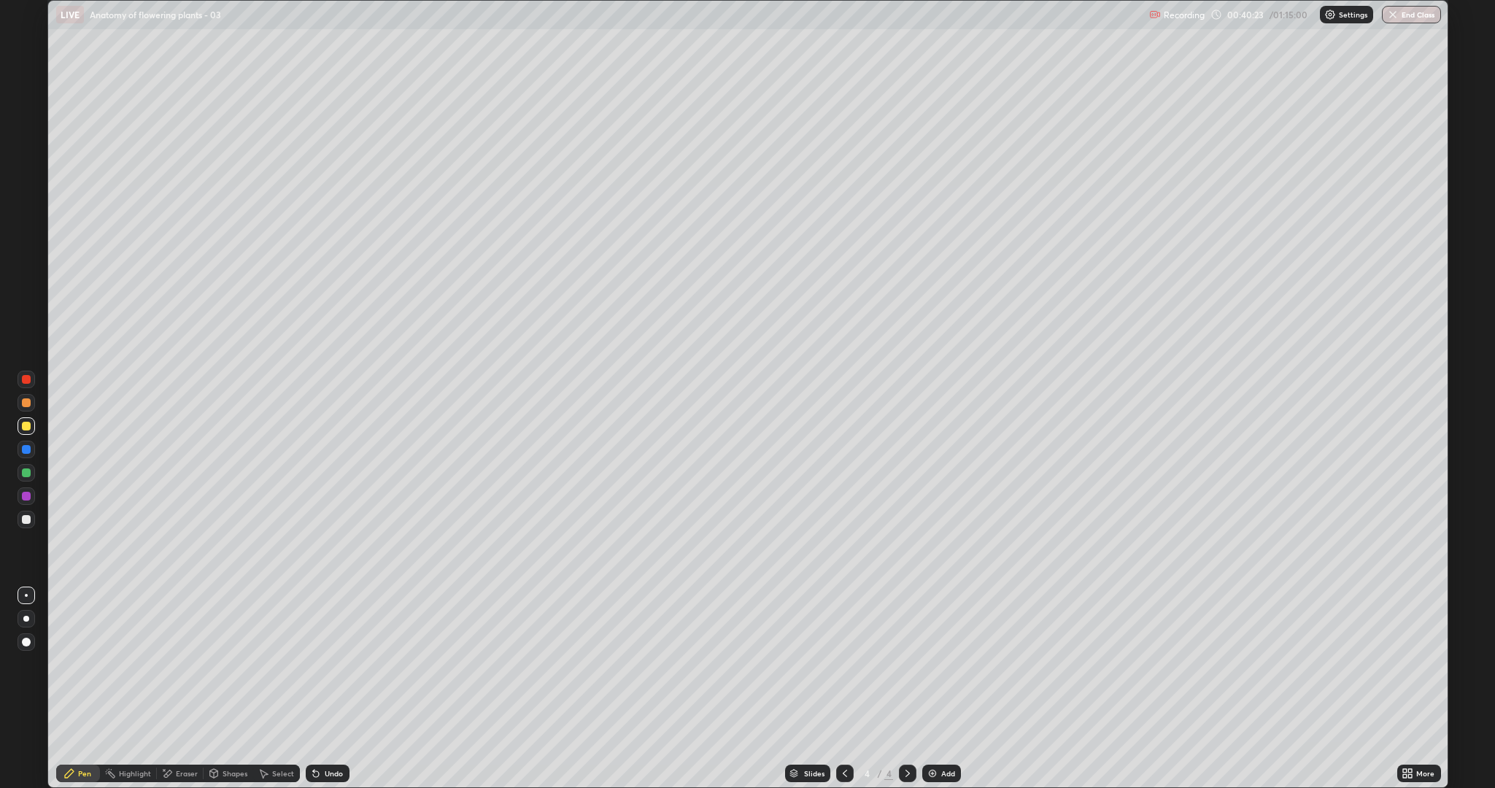
click at [80, 664] on div "Pen" at bounding box center [78, 774] width 44 height 18
click at [26, 520] on div at bounding box center [26, 519] width 9 height 9
click at [180, 664] on div "Eraser" at bounding box center [187, 773] width 22 height 7
click at [225, 664] on div "Shapes" at bounding box center [235, 773] width 25 height 7
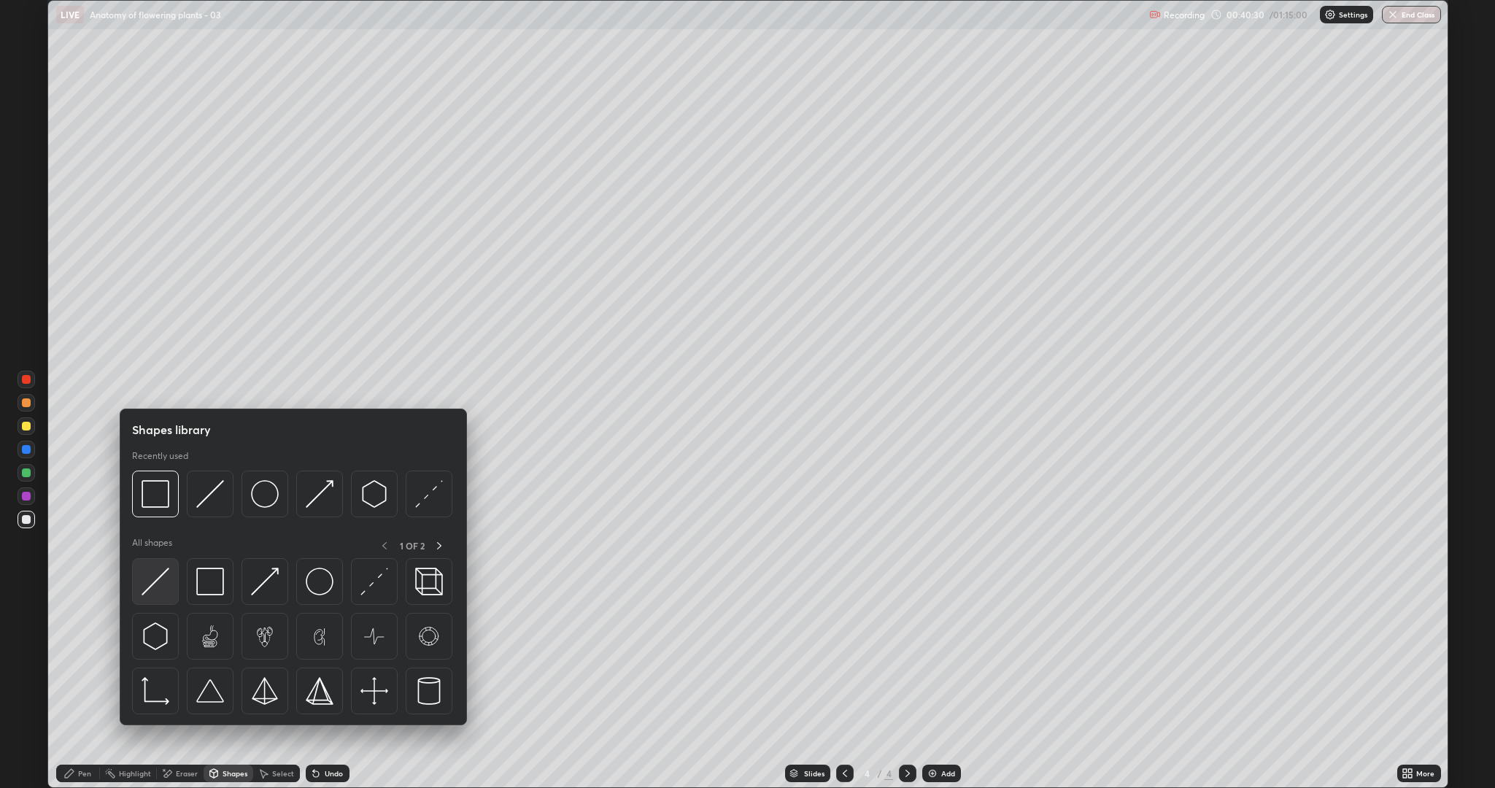
click at [150, 584] on img at bounding box center [156, 582] width 28 height 28
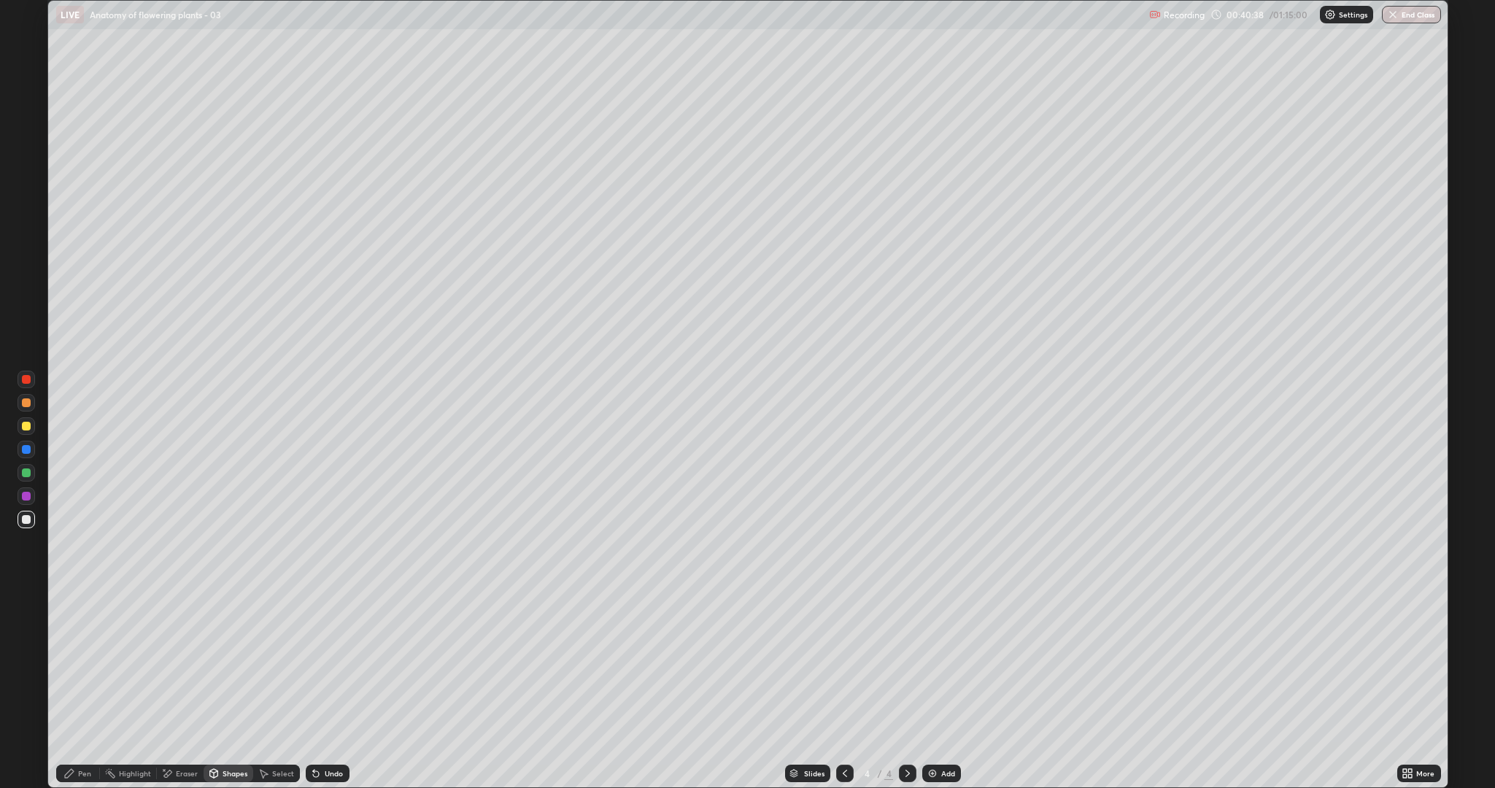
click at [84, 664] on div "Pen" at bounding box center [84, 773] width 13 height 7
click at [25, 424] on div at bounding box center [26, 426] width 9 height 9
click at [26, 425] on div at bounding box center [26, 426] width 9 height 9
click at [22, 525] on div at bounding box center [27, 520] width 18 height 18
click at [338, 664] on div "Undo" at bounding box center [328, 774] width 44 height 18
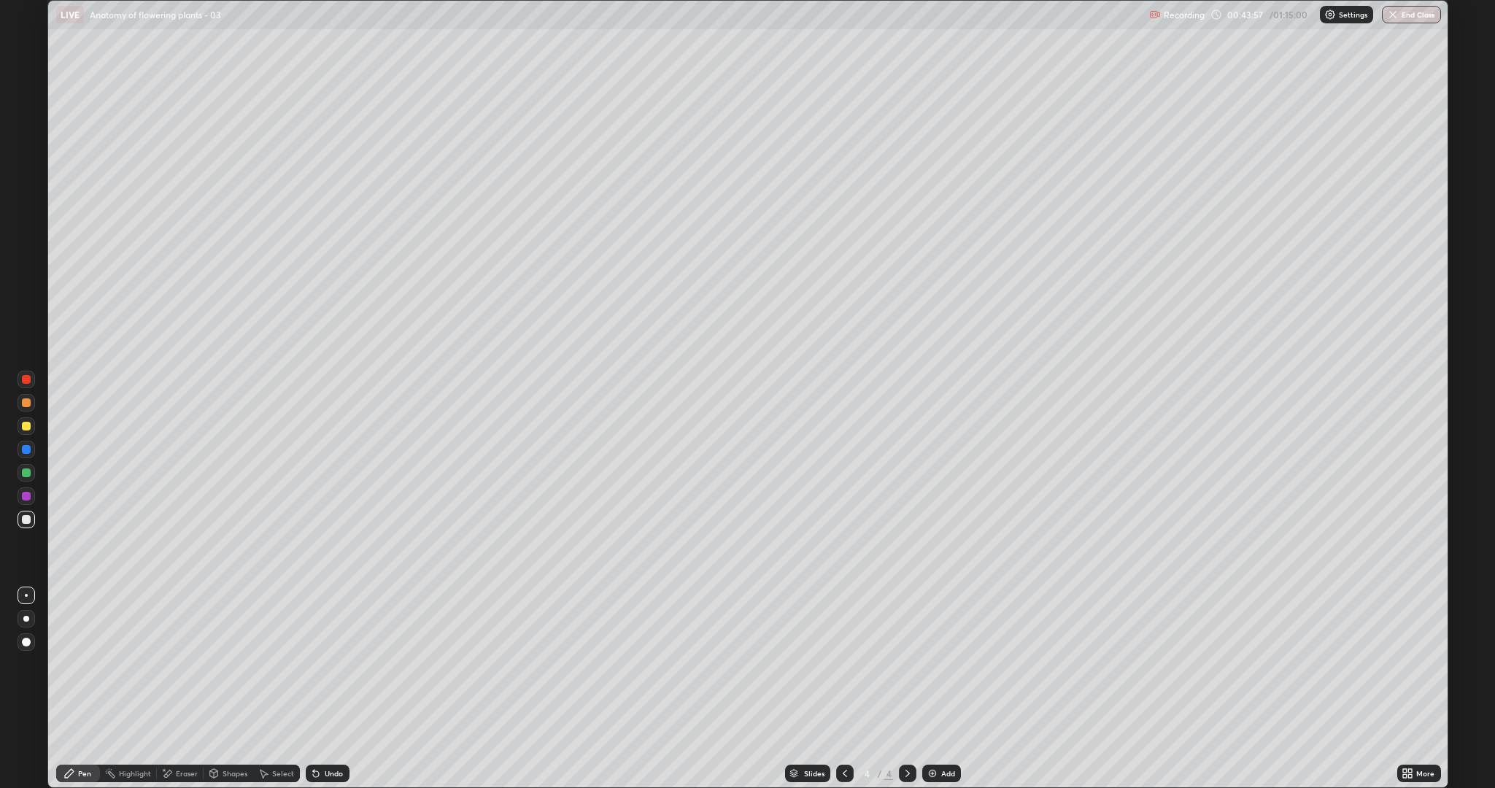
click at [229, 664] on div "Shapes" at bounding box center [235, 773] width 25 height 7
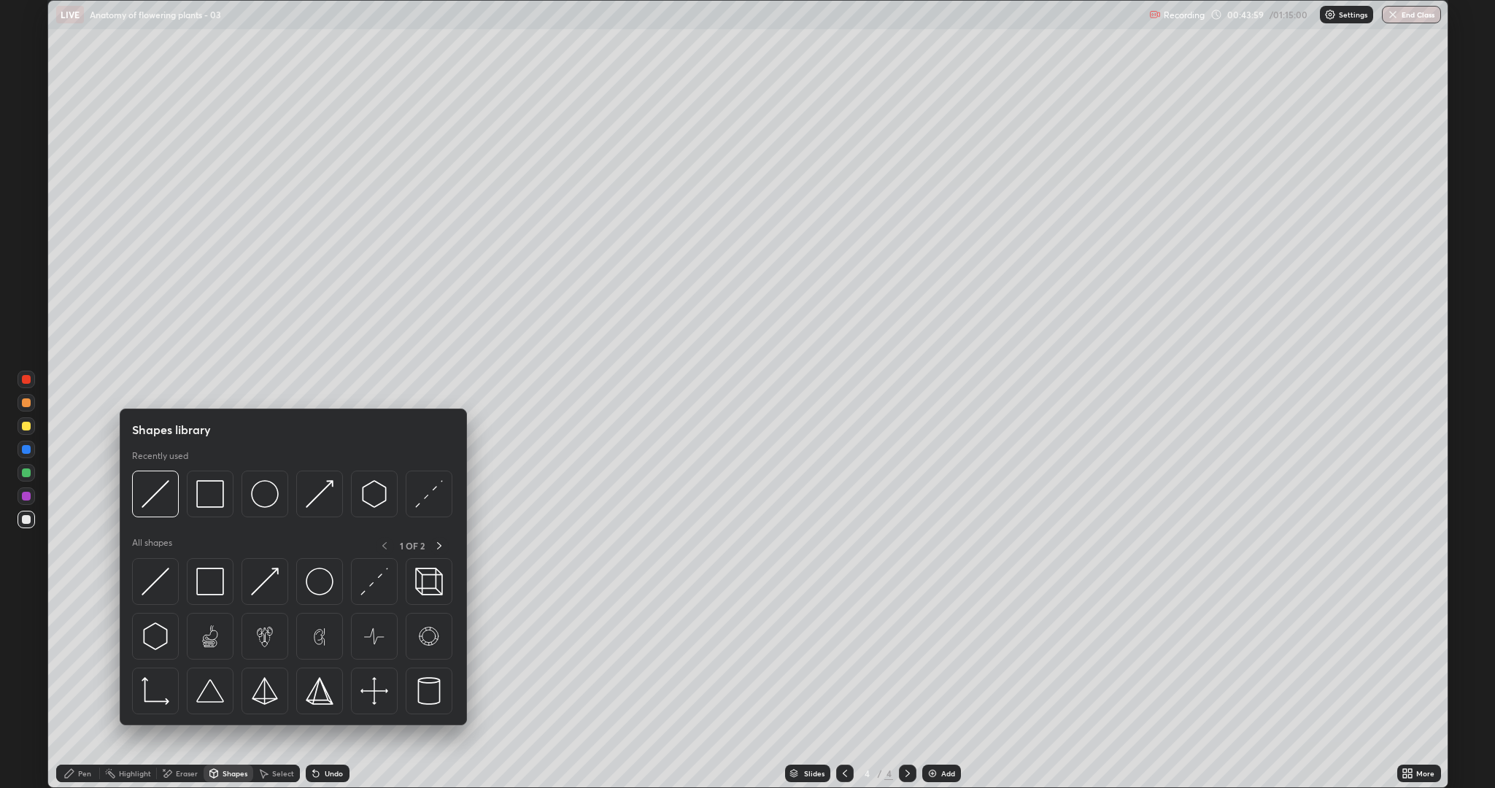
click at [176, 664] on div "Eraser" at bounding box center [187, 773] width 22 height 7
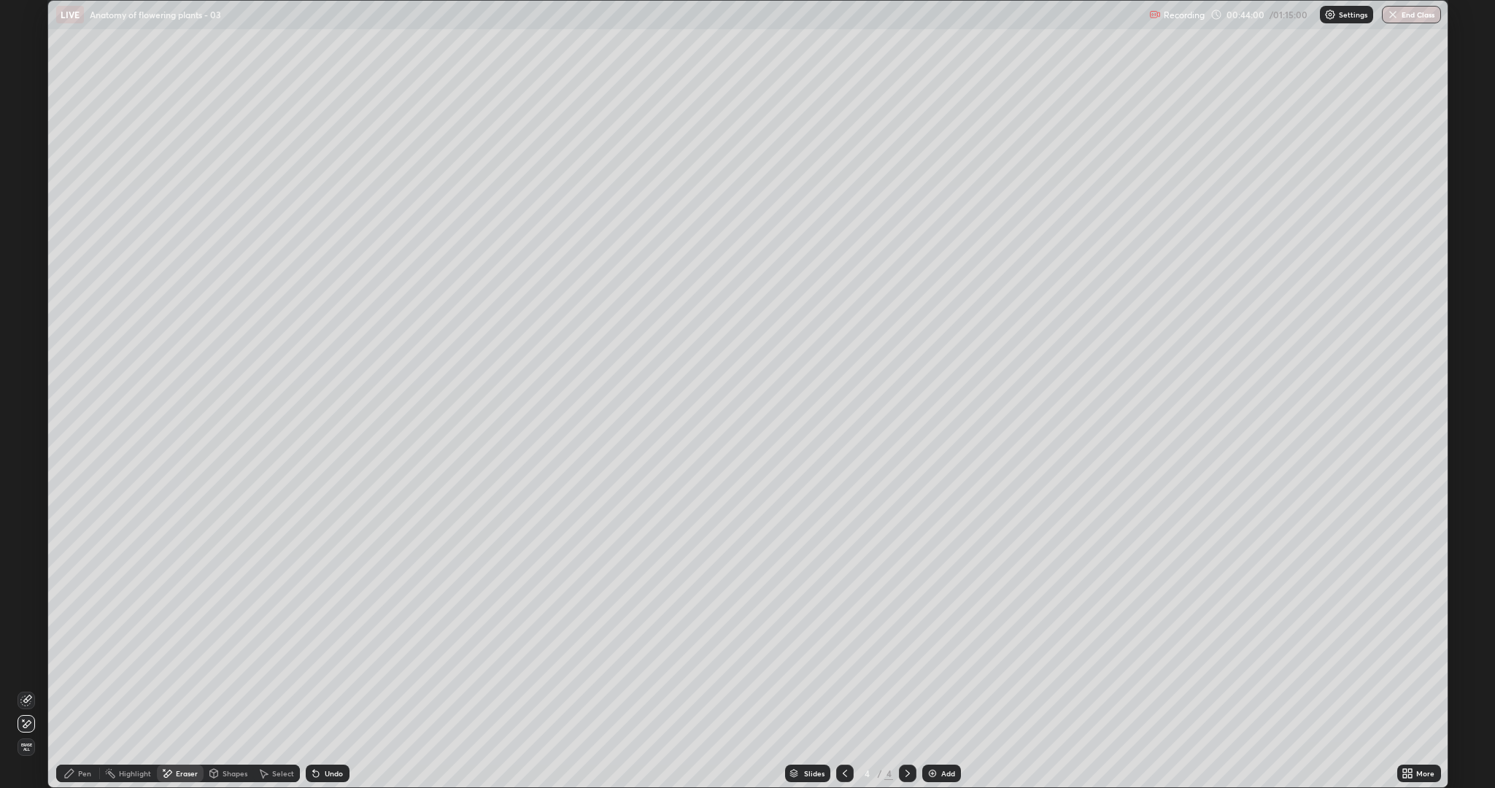
click at [31, 664] on icon at bounding box center [26, 701] width 12 height 12
click at [84, 664] on div "Pen" at bounding box center [84, 773] width 13 height 7
click at [26, 473] on div at bounding box center [26, 472] width 9 height 9
click at [26, 521] on div at bounding box center [26, 519] width 9 height 9
click at [333, 664] on div "Undo" at bounding box center [334, 773] width 18 height 7
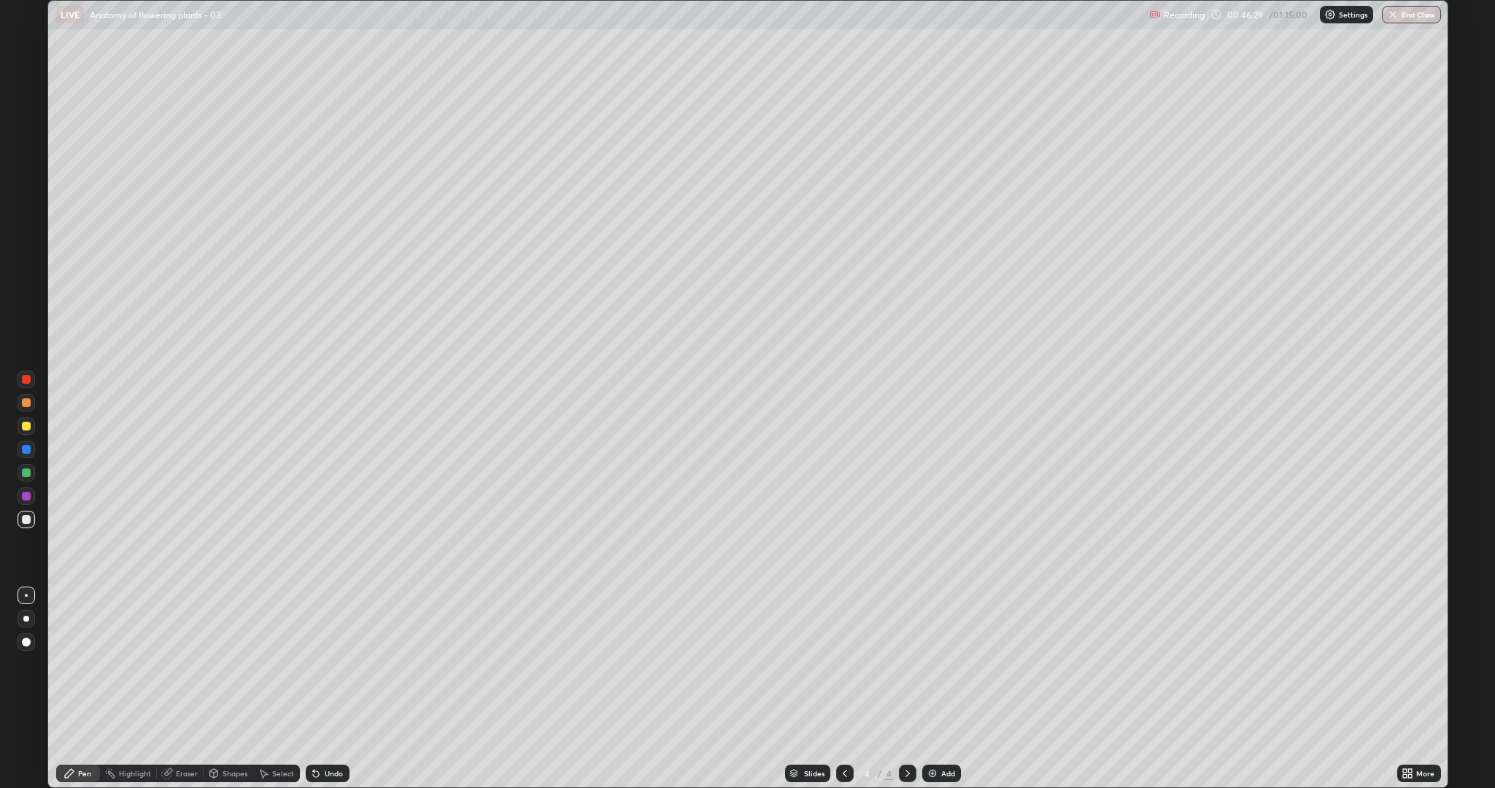
click at [20, 406] on div at bounding box center [27, 403] width 18 height 18
click at [26, 403] on div at bounding box center [26, 402] width 9 height 9
click at [834, 664] on div "Slides 4 / 4 Add" at bounding box center [874, 773] width 1048 height 29
click at [838, 664] on div at bounding box center [845, 773] width 18 height 29
click at [906, 664] on icon at bounding box center [908, 774] width 12 height 12
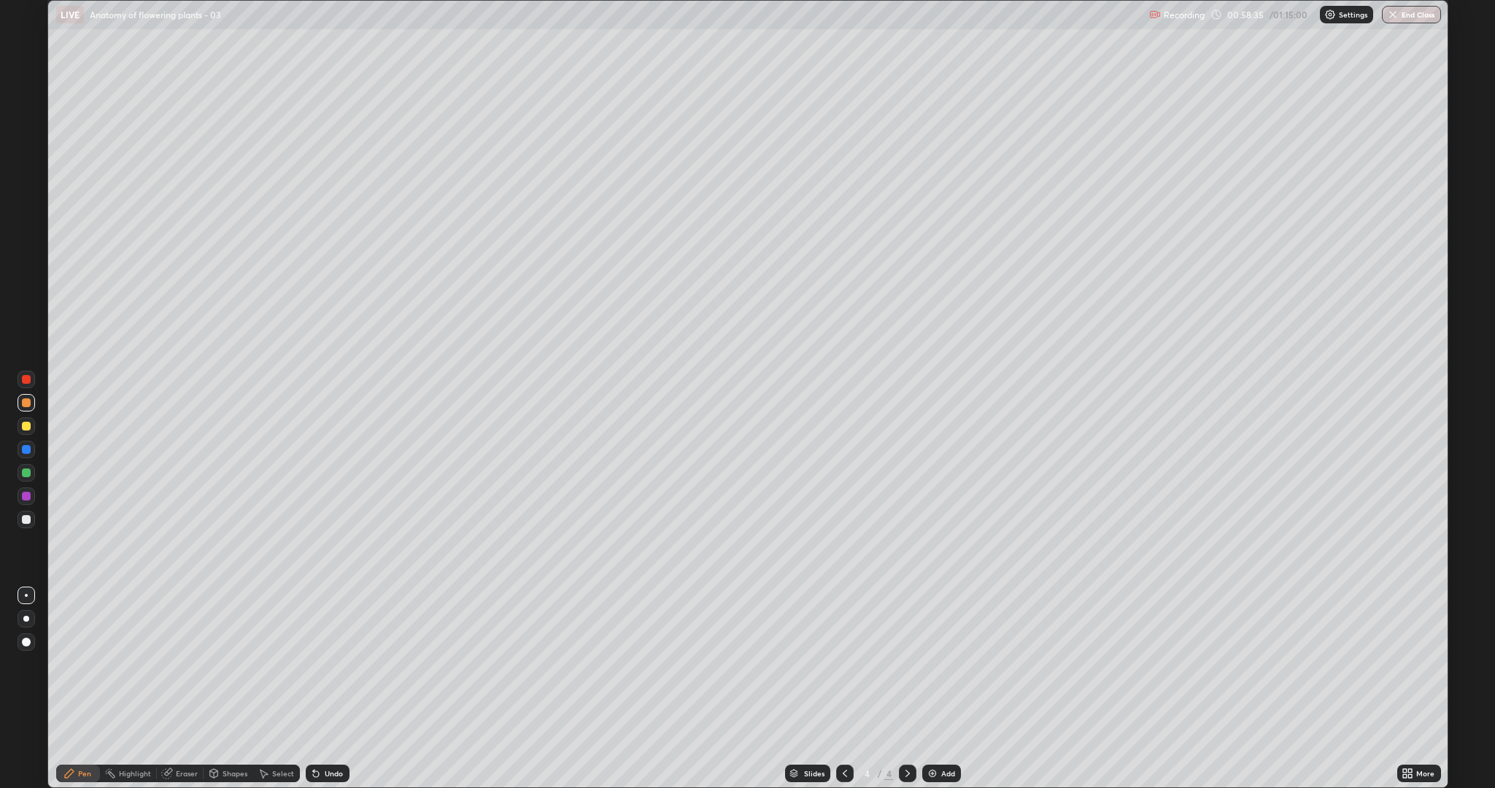
click at [930, 664] on img at bounding box center [933, 774] width 12 height 12
click at [28, 428] on div at bounding box center [26, 426] width 9 height 9
click at [23, 517] on div at bounding box center [26, 519] width 9 height 9
click at [24, 475] on div at bounding box center [26, 472] width 9 height 9
click at [26, 519] on div at bounding box center [26, 519] width 9 height 9
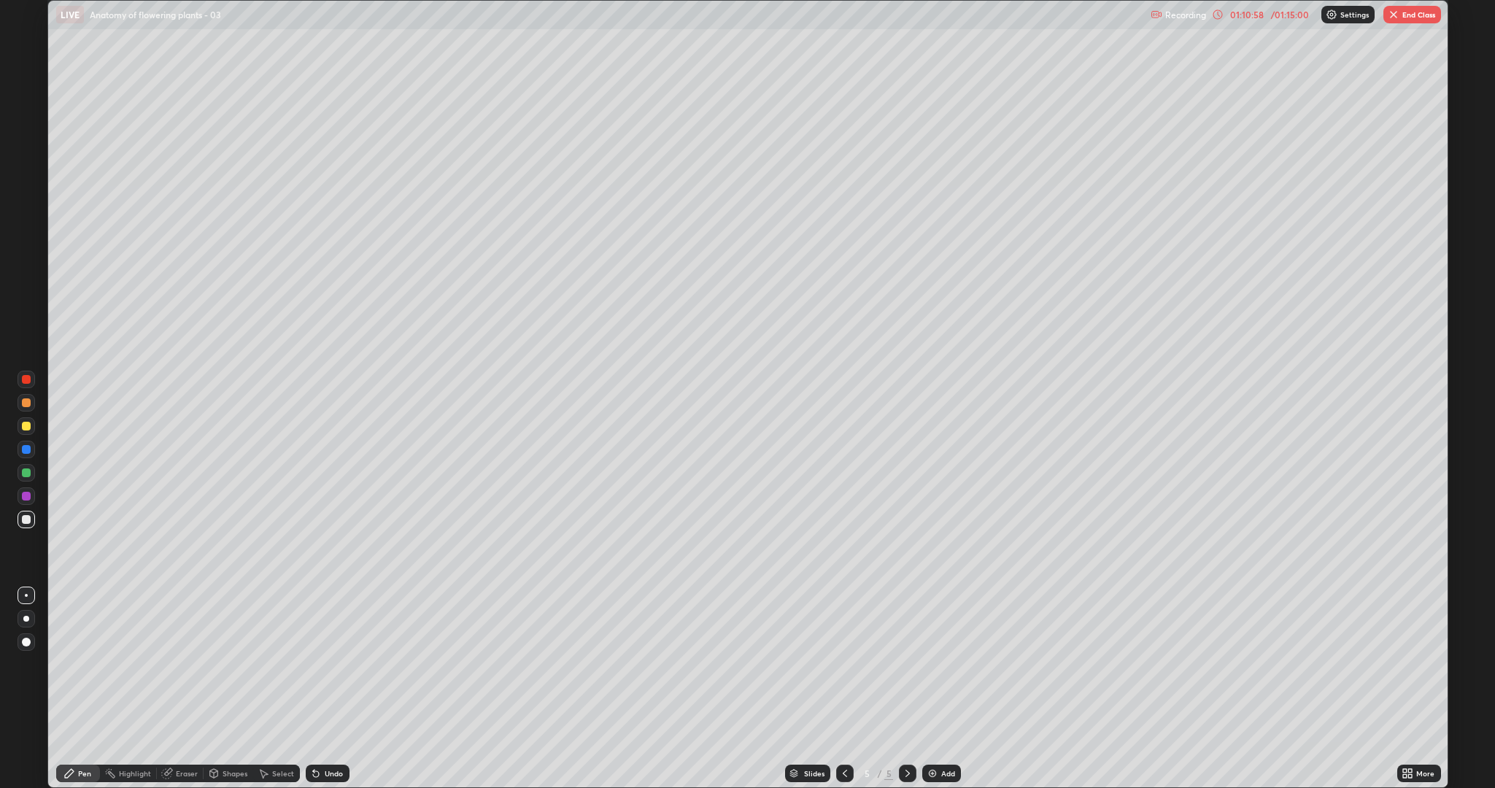
click at [28, 423] on div at bounding box center [26, 426] width 9 height 9
click at [331, 664] on div "Undo" at bounding box center [328, 774] width 44 height 18
click at [333, 664] on div "Undo" at bounding box center [328, 774] width 44 height 18
click at [30, 520] on div at bounding box center [26, 519] width 9 height 9
click at [24, 518] on div at bounding box center [26, 519] width 9 height 9
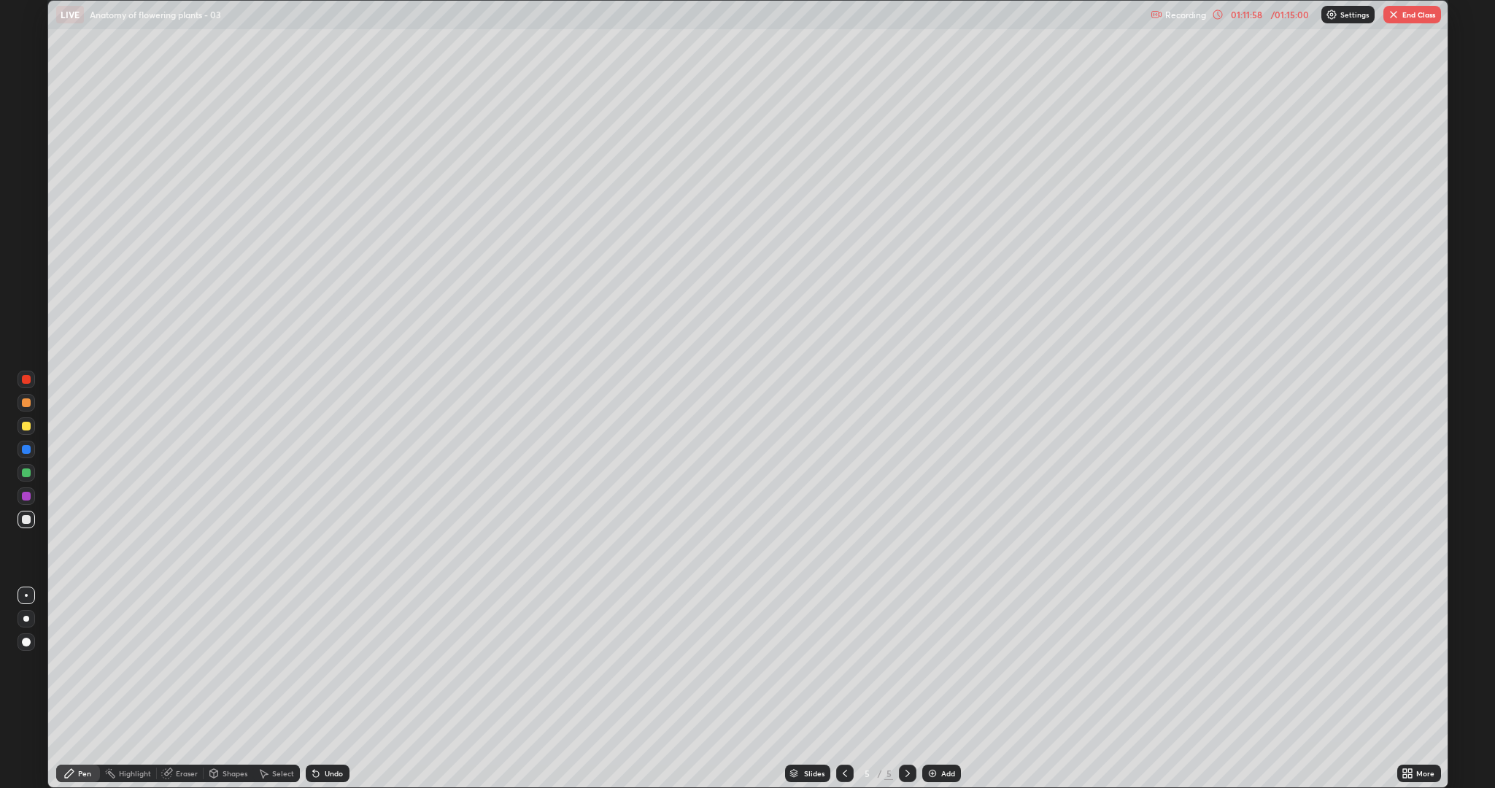
click at [26, 426] on div at bounding box center [26, 426] width 9 height 9
click at [1413, 12] on button "End Class" at bounding box center [1413, 15] width 58 height 18
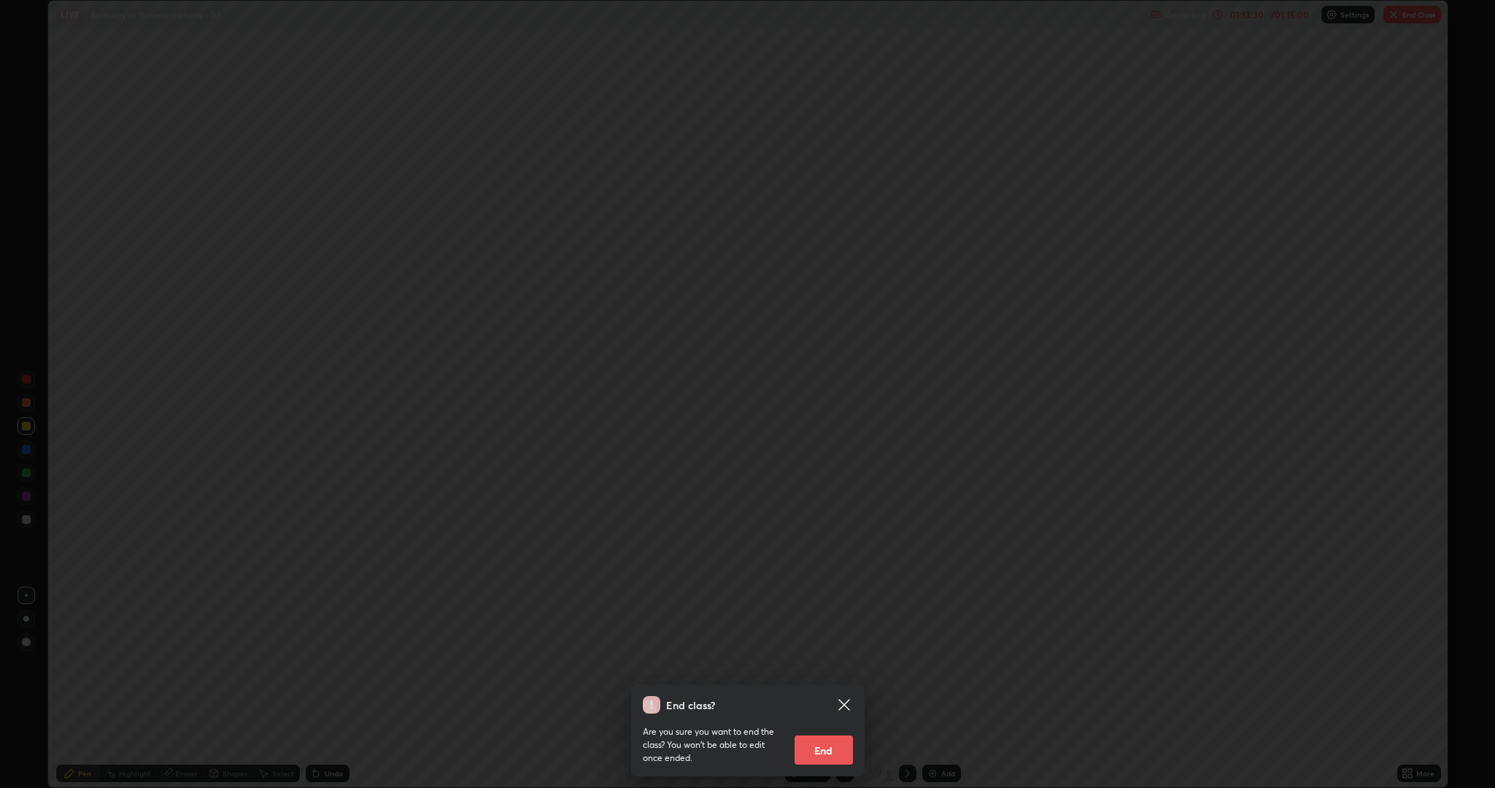
click at [815, 664] on button "End" at bounding box center [824, 750] width 58 height 29
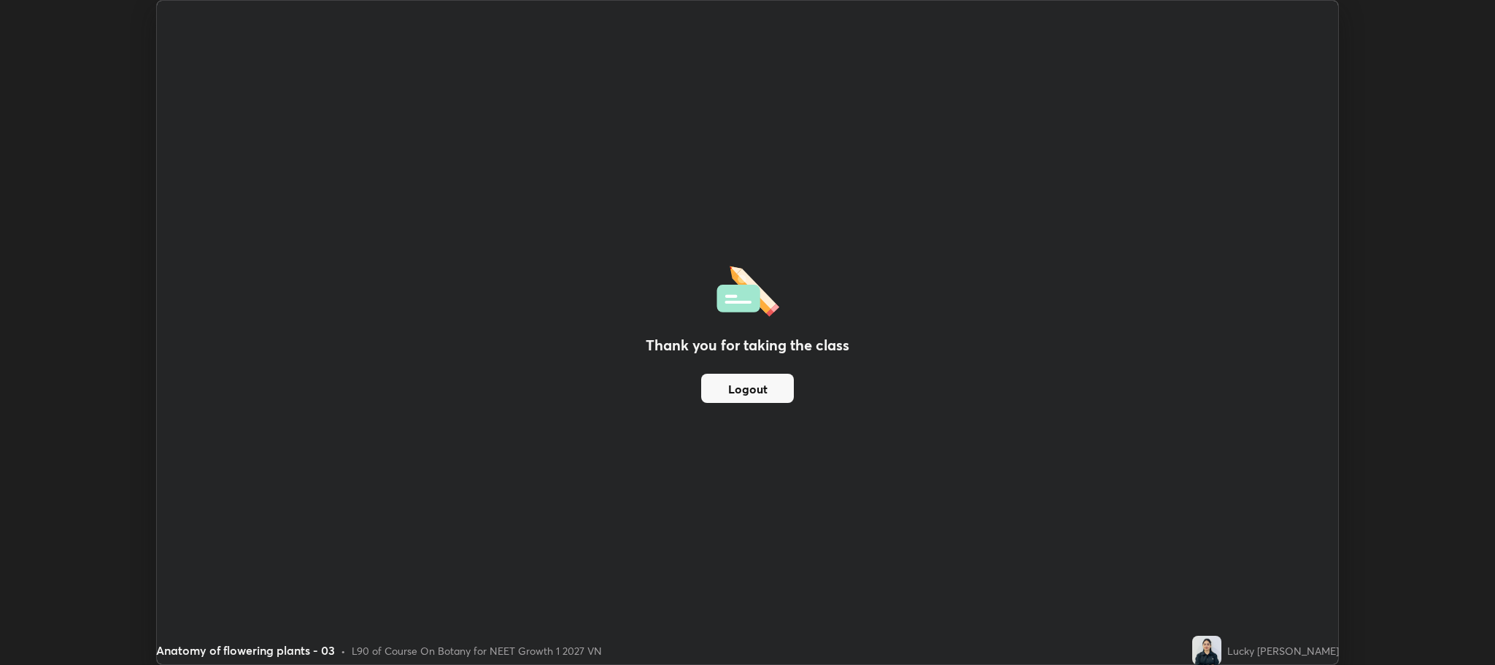
scroll to position [72305, 71476]
